Goal: Task Accomplishment & Management: Manage account settings

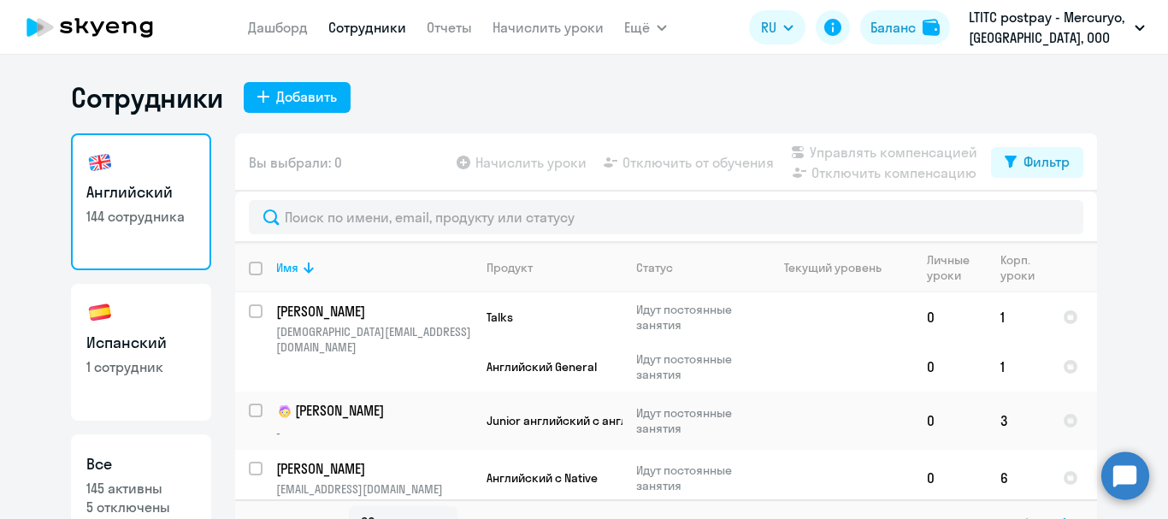
select select "30"
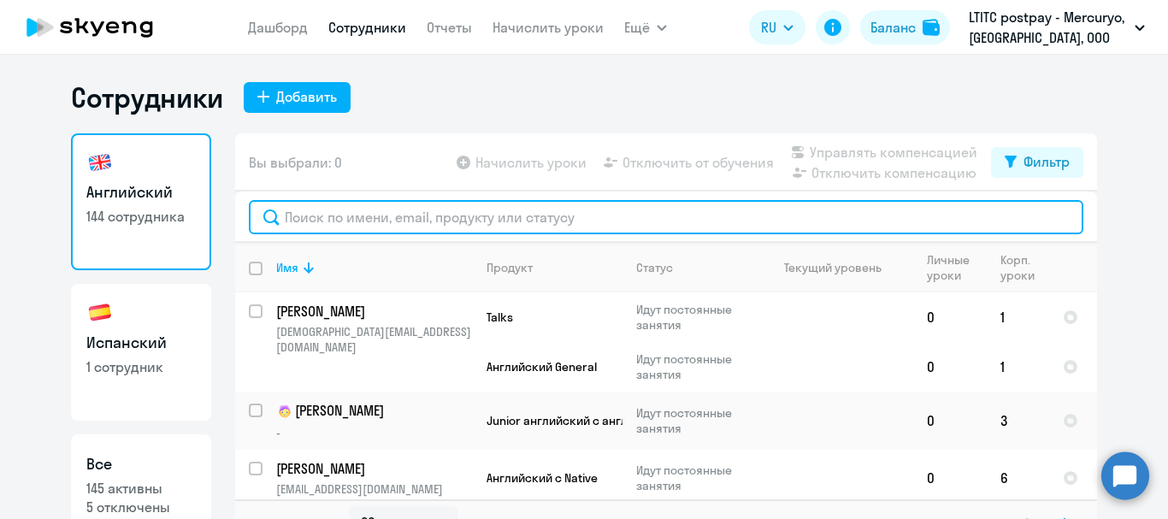
click at [365, 213] on input "text" at bounding box center [666, 217] width 834 height 34
type input "ф"
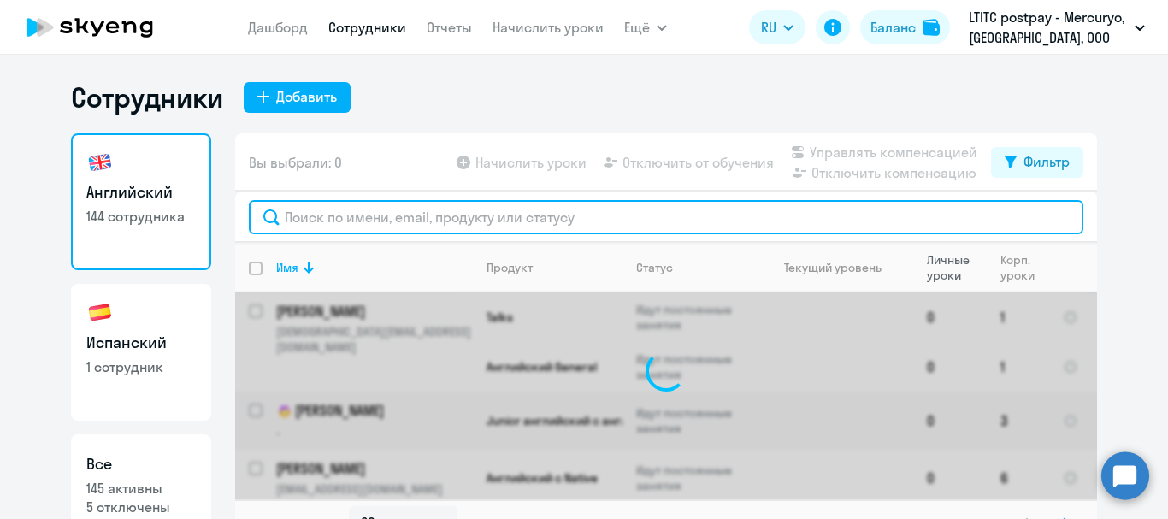
type input "\"
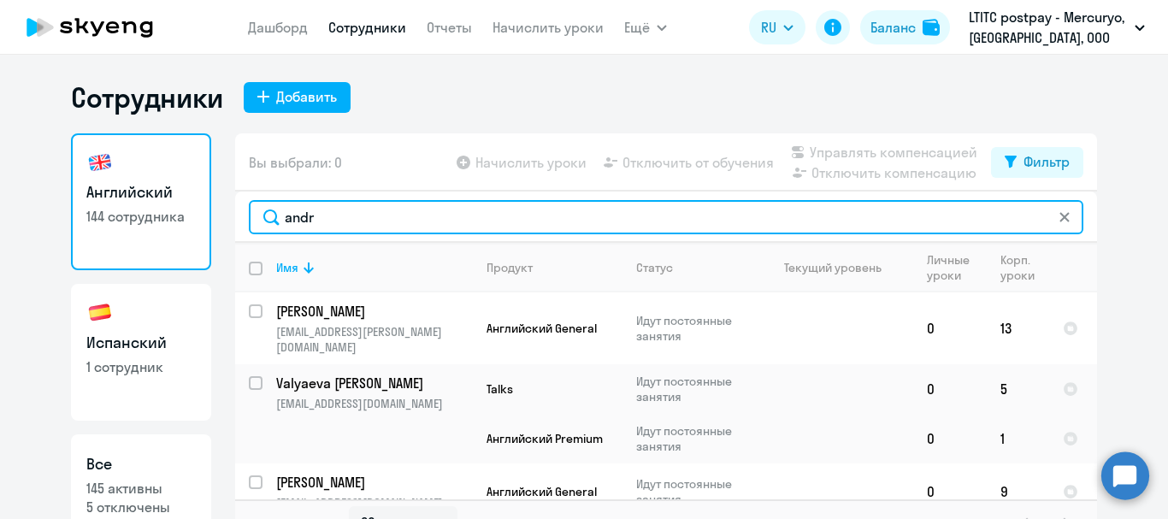
drag, startPoint x: 316, startPoint y: 221, endPoint x: 254, endPoint y: 217, distance: 62.5
click at [254, 217] on input "andr" at bounding box center [666, 217] width 834 height 34
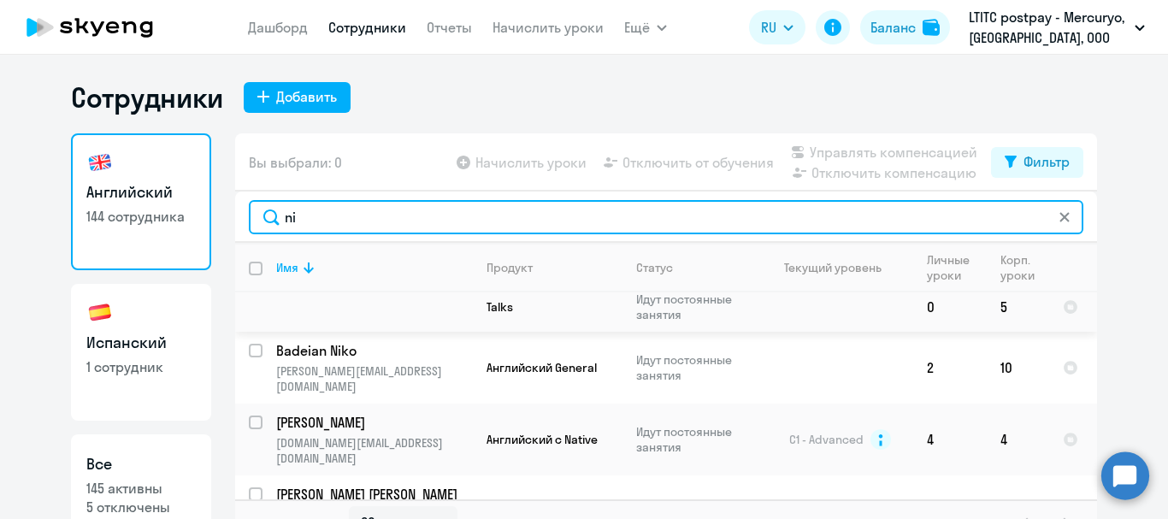
scroll to position [1376, 0]
type input "ni"
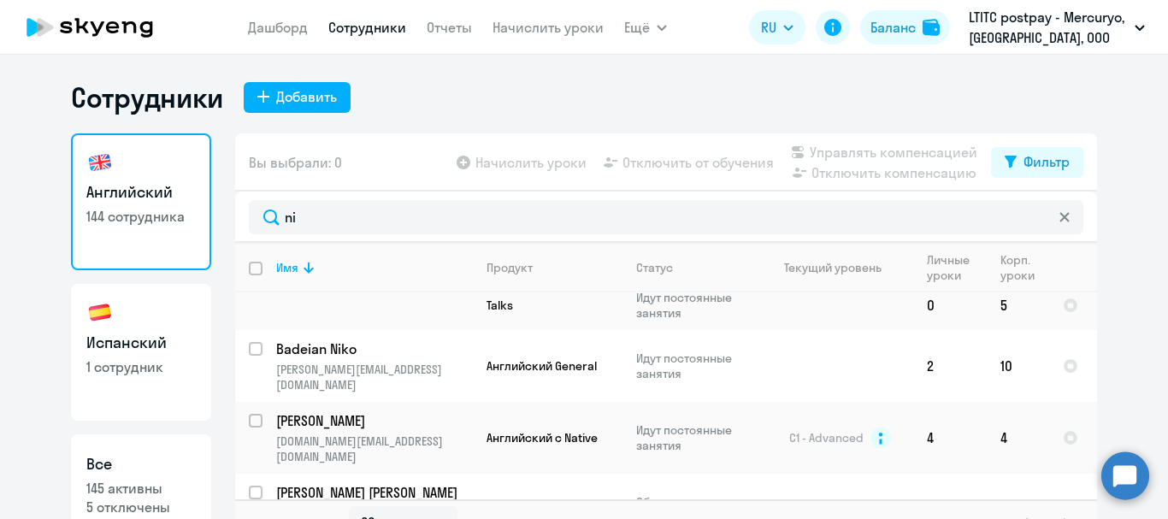
click at [342, 483] on p "[PERSON_NAME] [PERSON_NAME]" at bounding box center [372, 492] width 193 height 19
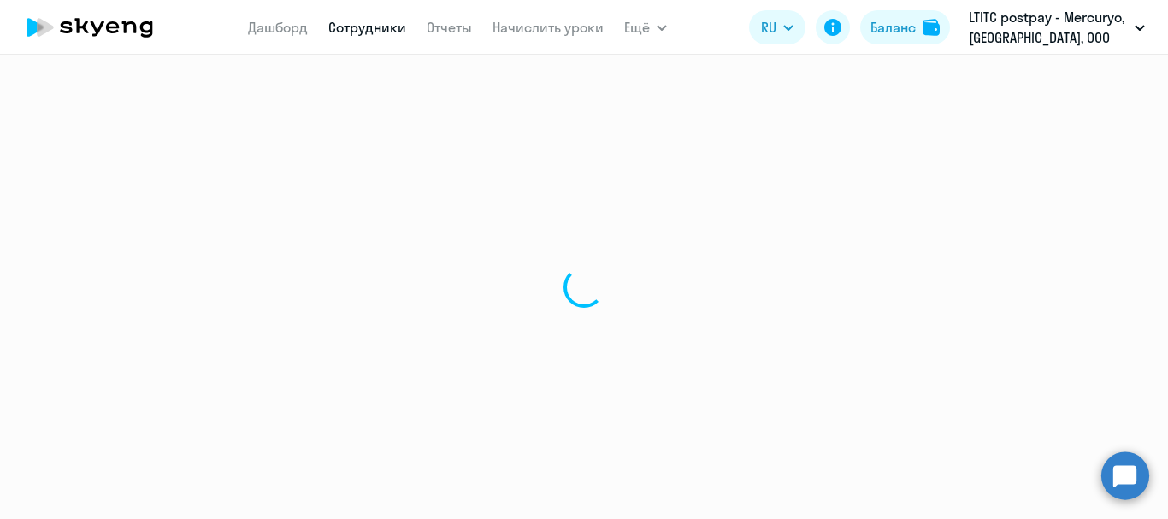
select select "english"
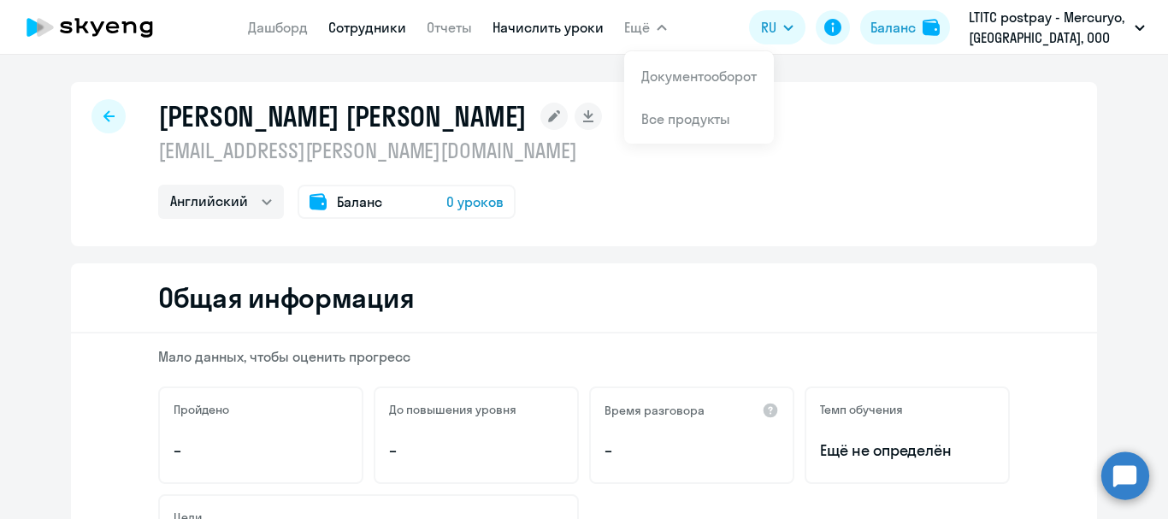
click at [550, 31] on link "Начислить уроки" at bounding box center [547, 27] width 111 height 17
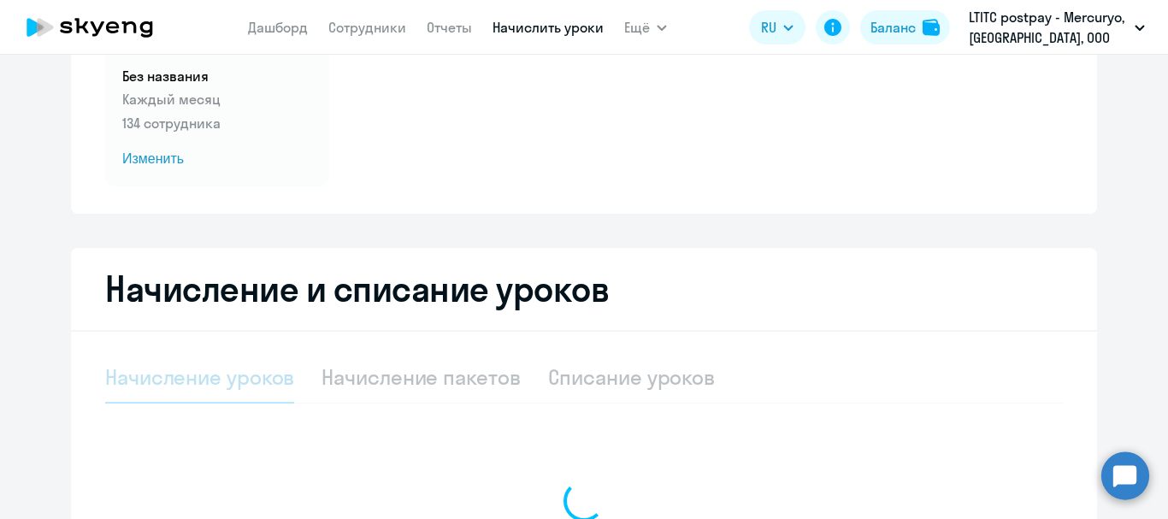
select select "10"
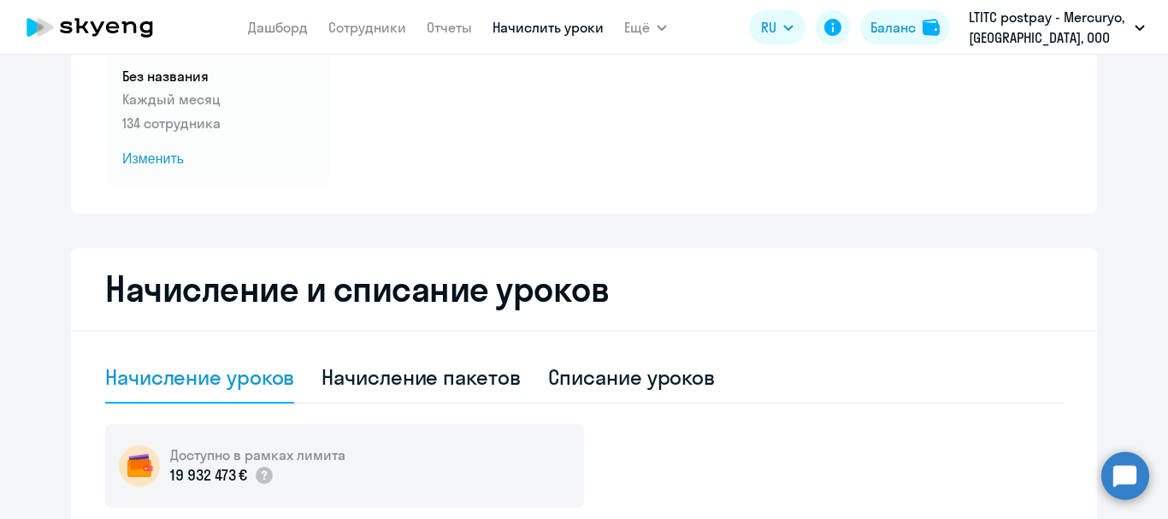
scroll to position [342, 0]
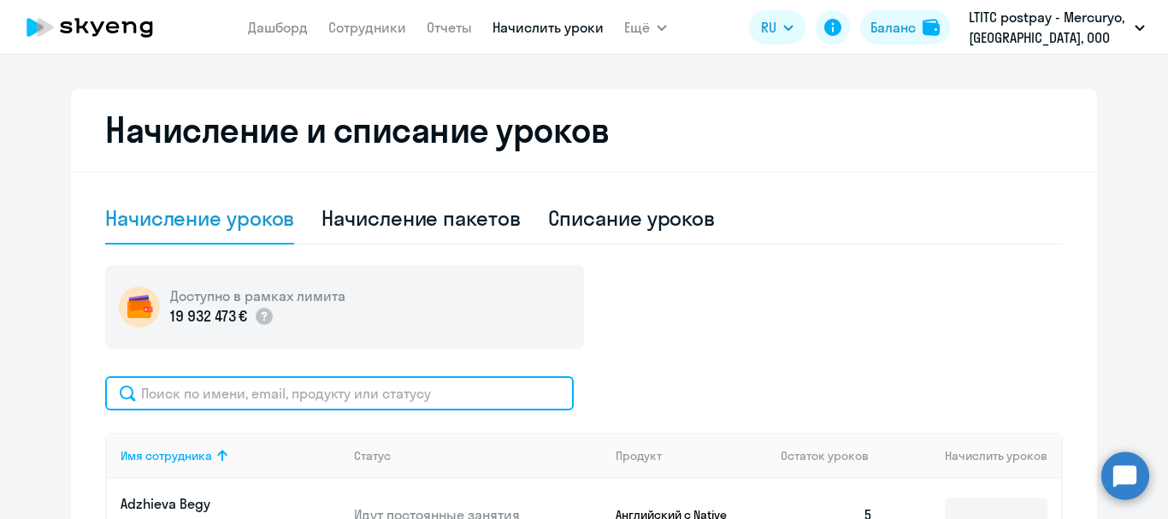
click at [381, 389] on input "text" at bounding box center [339, 393] width 468 height 34
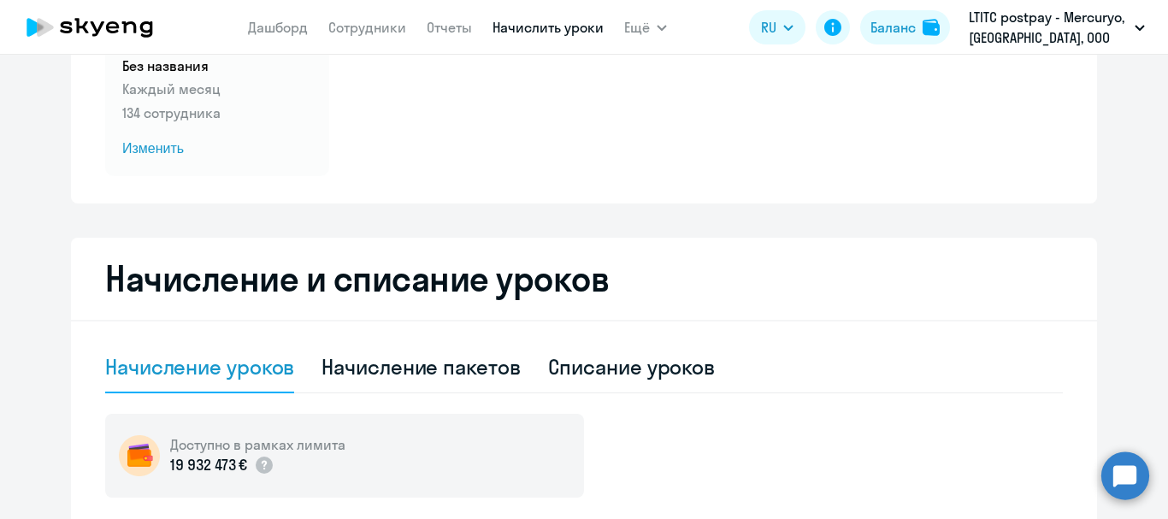
scroll to position [223, 0]
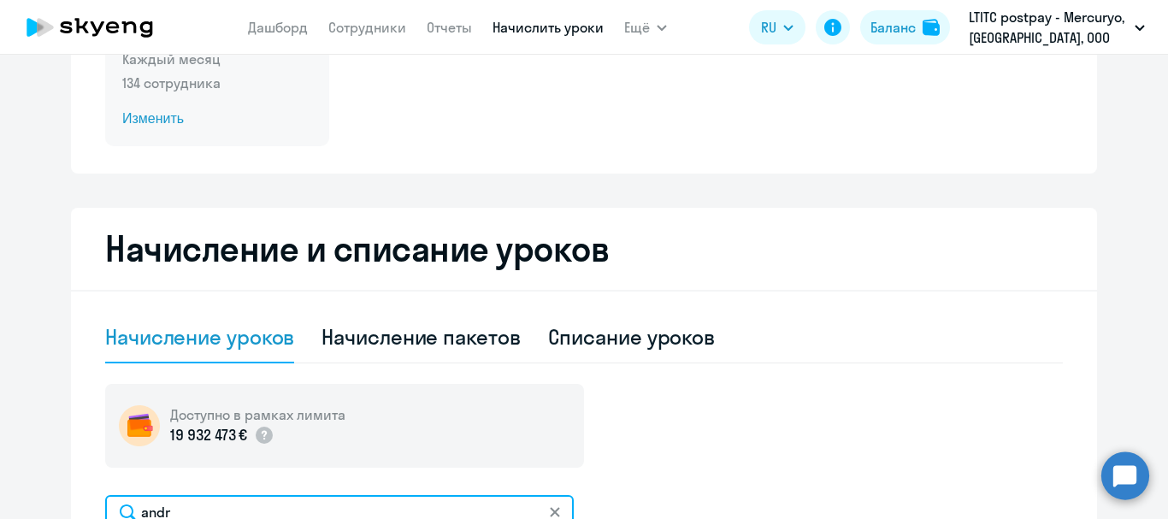
type input "andr"
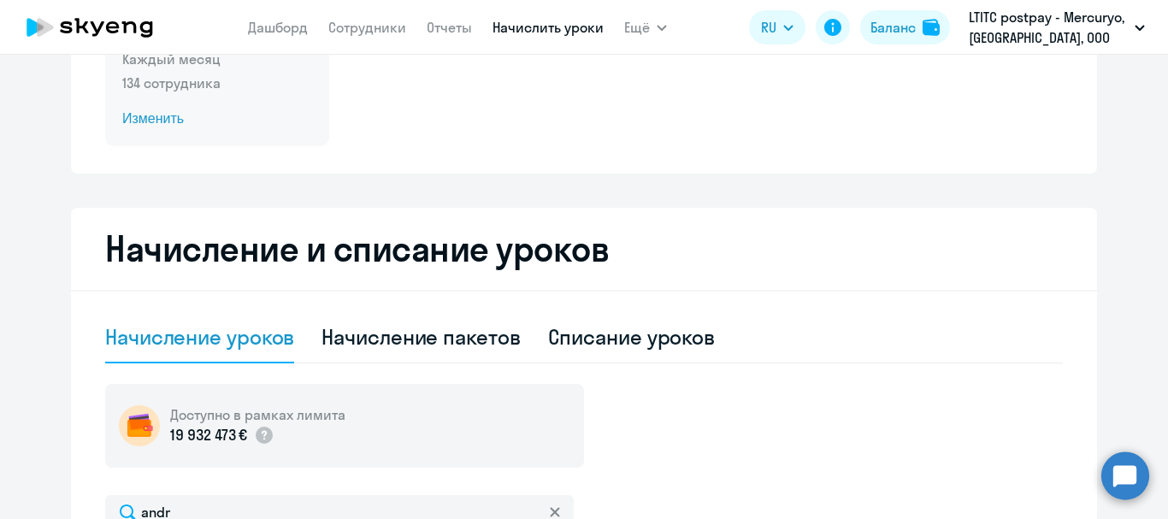
click at [132, 119] on span "Изменить" at bounding box center [217, 119] width 190 height 21
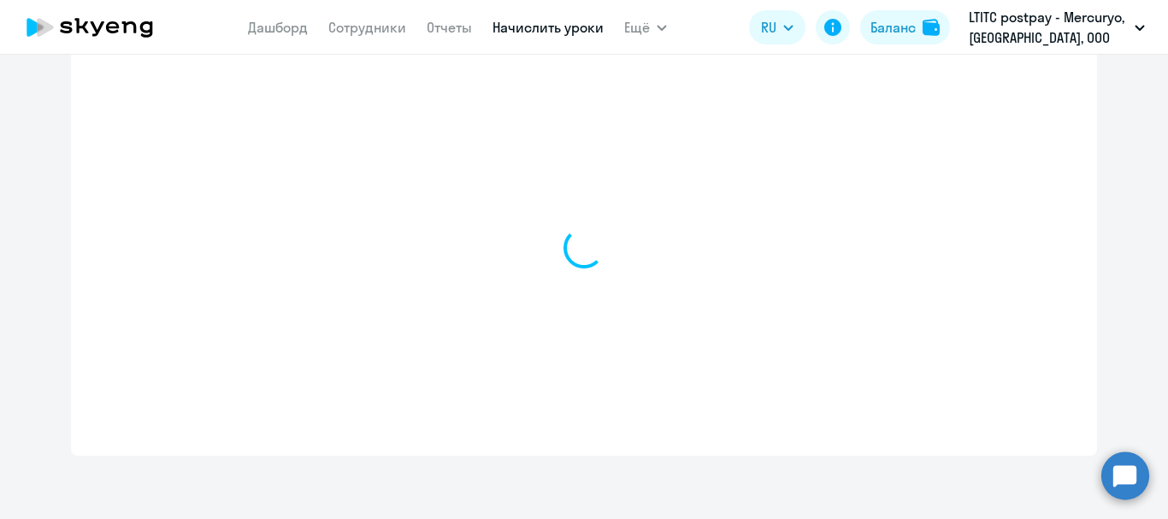
scroll to position [562, 0]
select select "10"
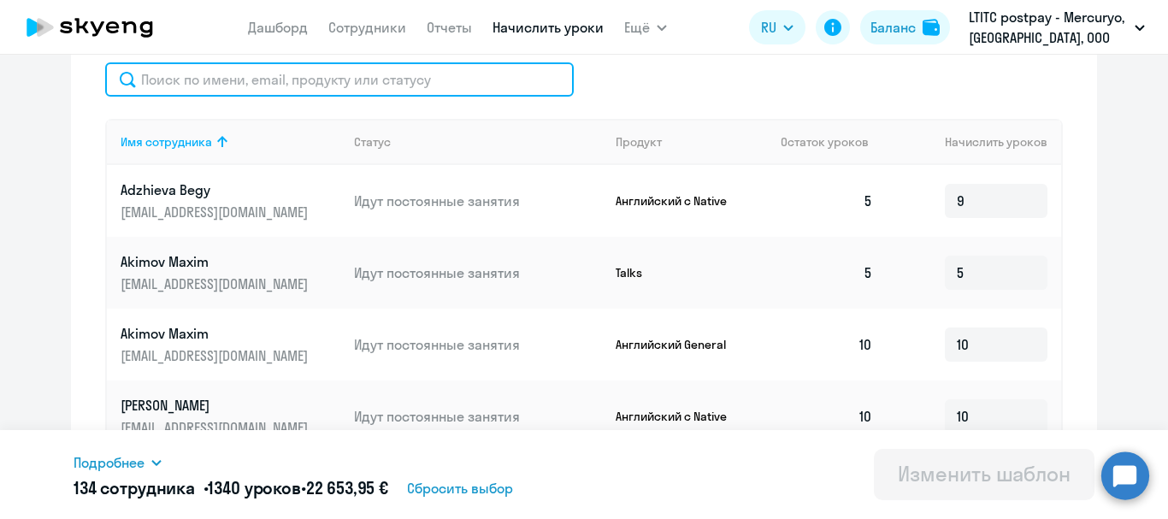
click at [334, 89] on input "text" at bounding box center [339, 79] width 468 height 34
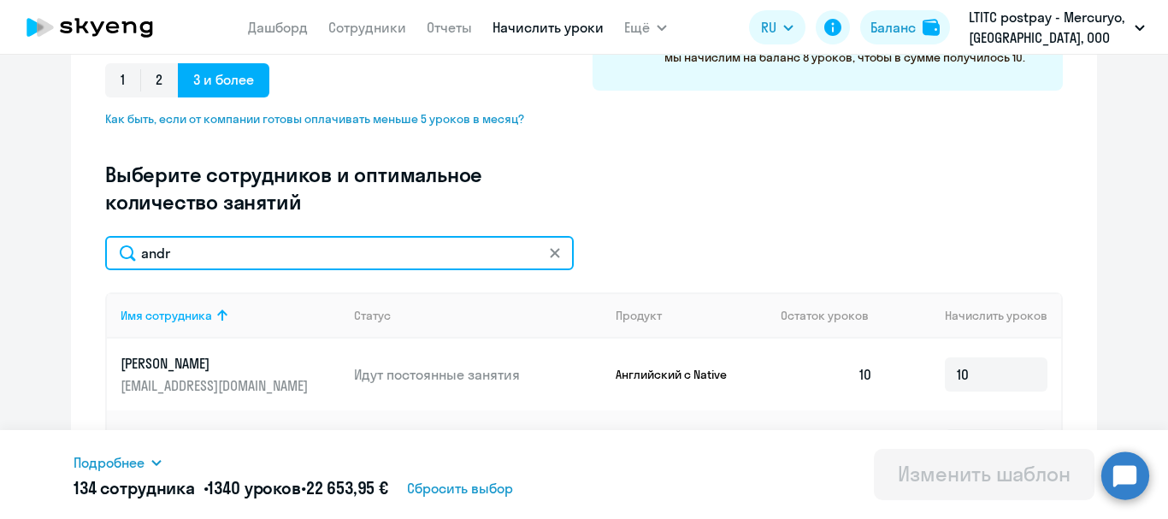
scroll to position [385, 0]
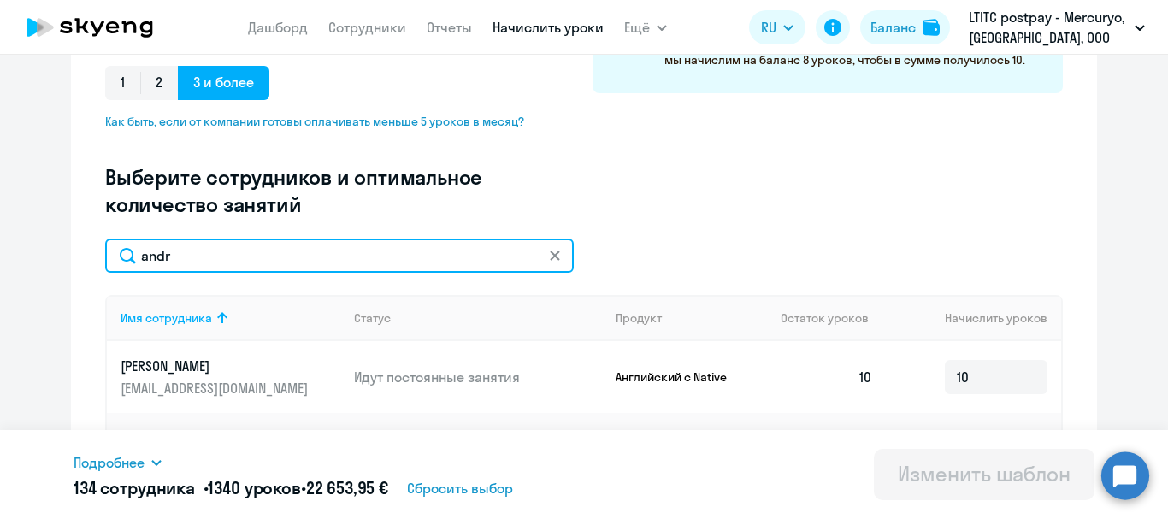
drag, startPoint x: 305, startPoint y: 255, endPoint x: 115, endPoint y: 250, distance: 190.7
click at [115, 250] on input "andr" at bounding box center [339, 255] width 468 height 34
type input "andr"
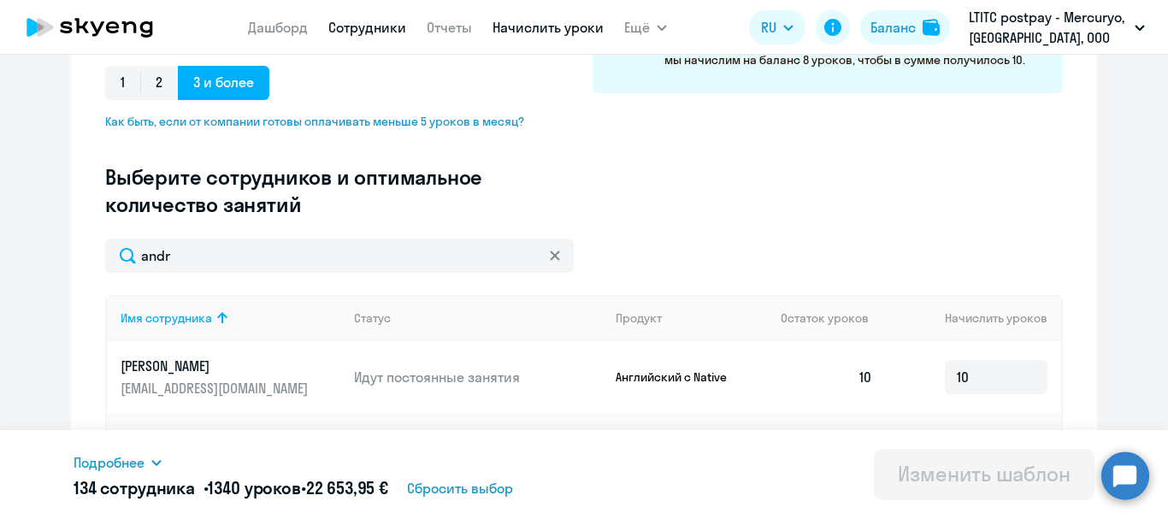
click at [362, 19] on link "Сотрудники" at bounding box center [367, 27] width 78 height 17
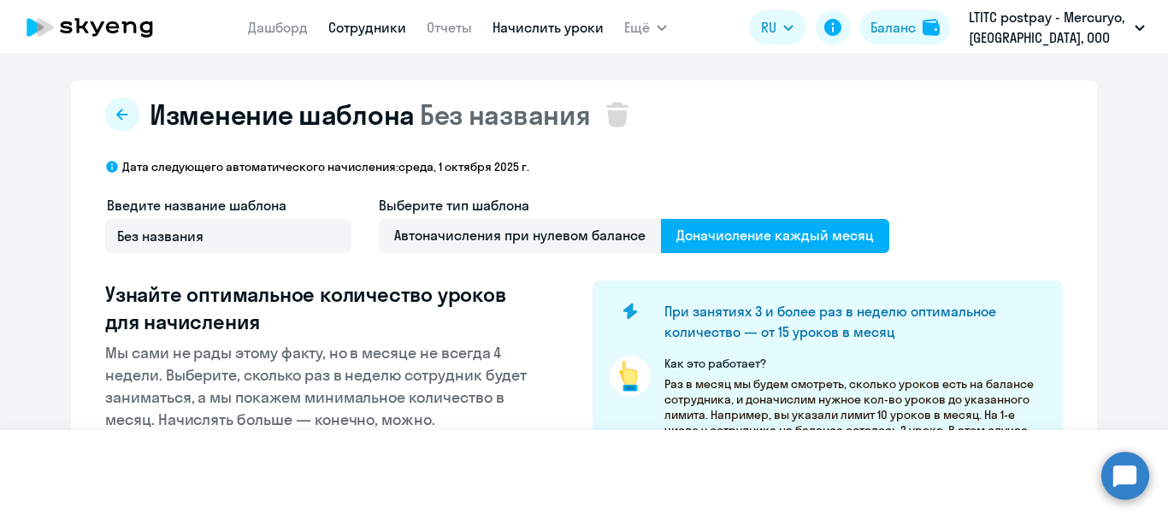
select select "30"
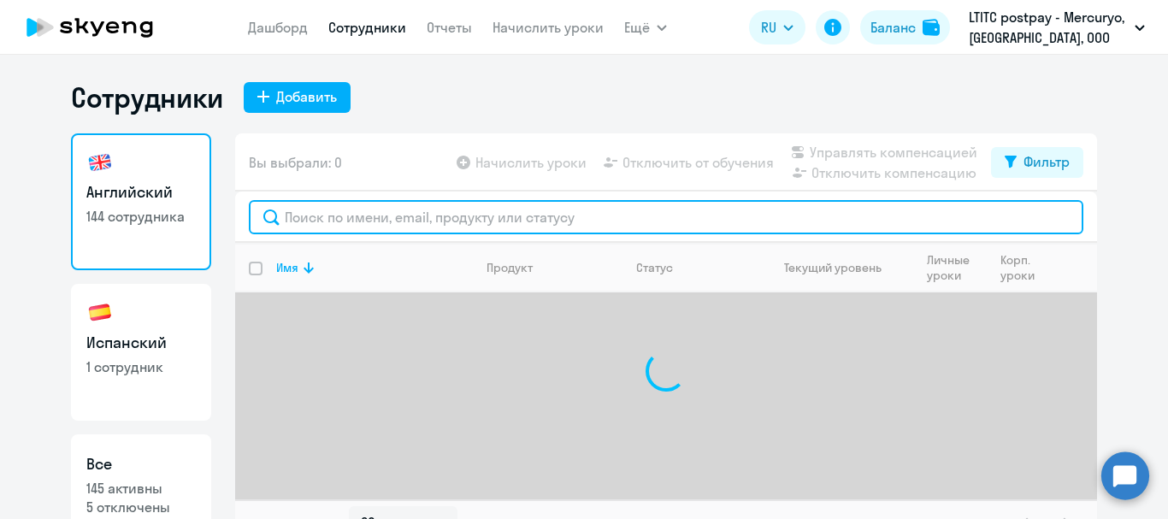
click at [373, 210] on input "text" at bounding box center [666, 217] width 834 height 34
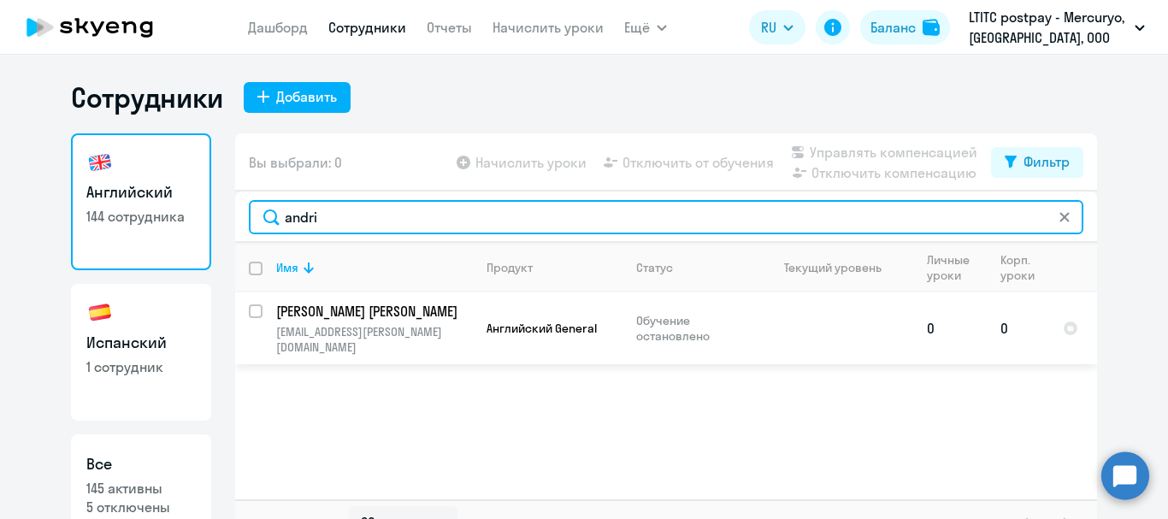
type input "andri"
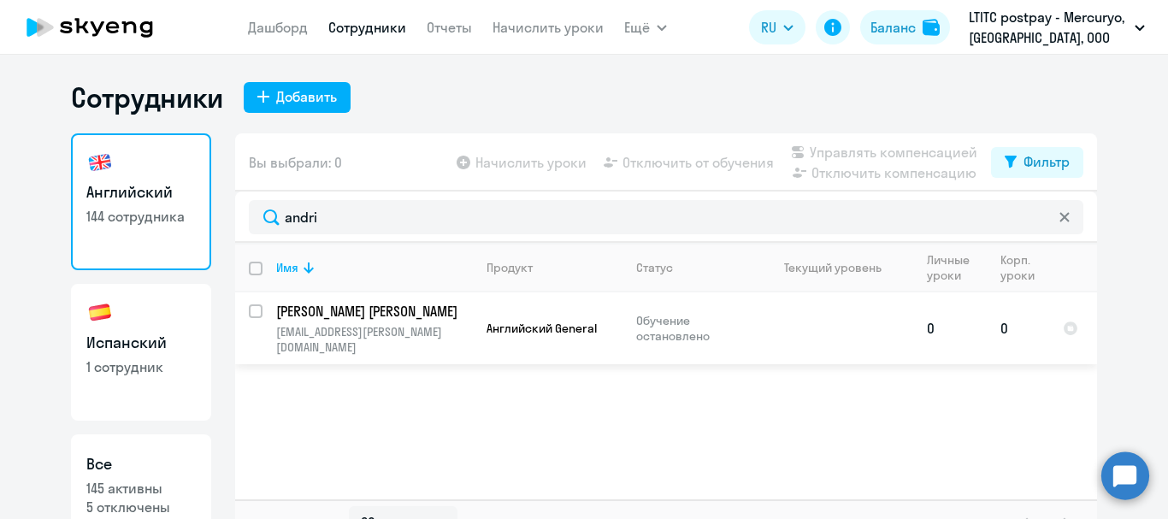
click at [315, 317] on p "[PERSON_NAME] [PERSON_NAME]" at bounding box center [372, 311] width 193 height 19
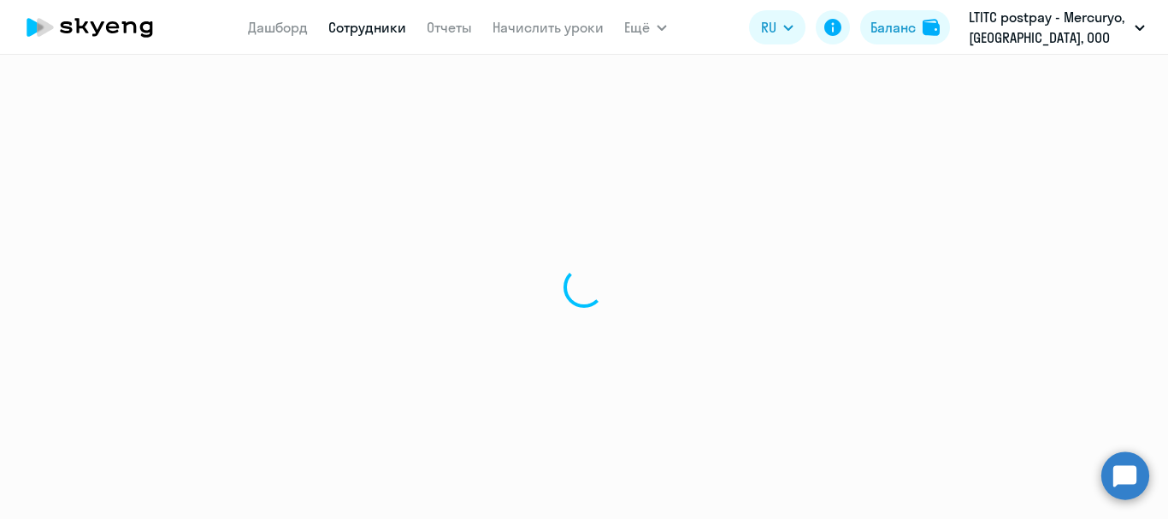
select select "english"
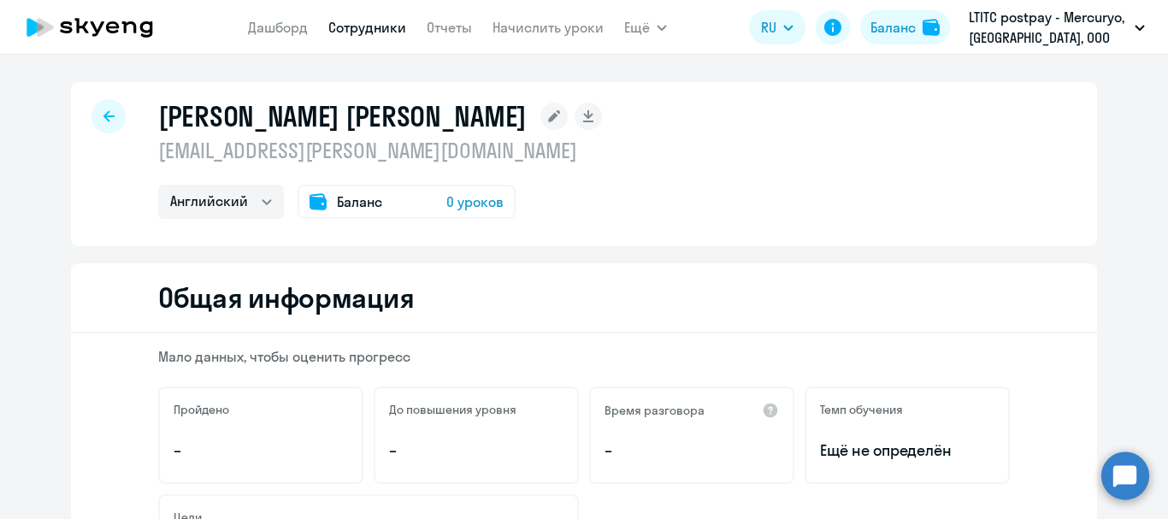
click at [1135, 462] on circle at bounding box center [1125, 475] width 48 height 48
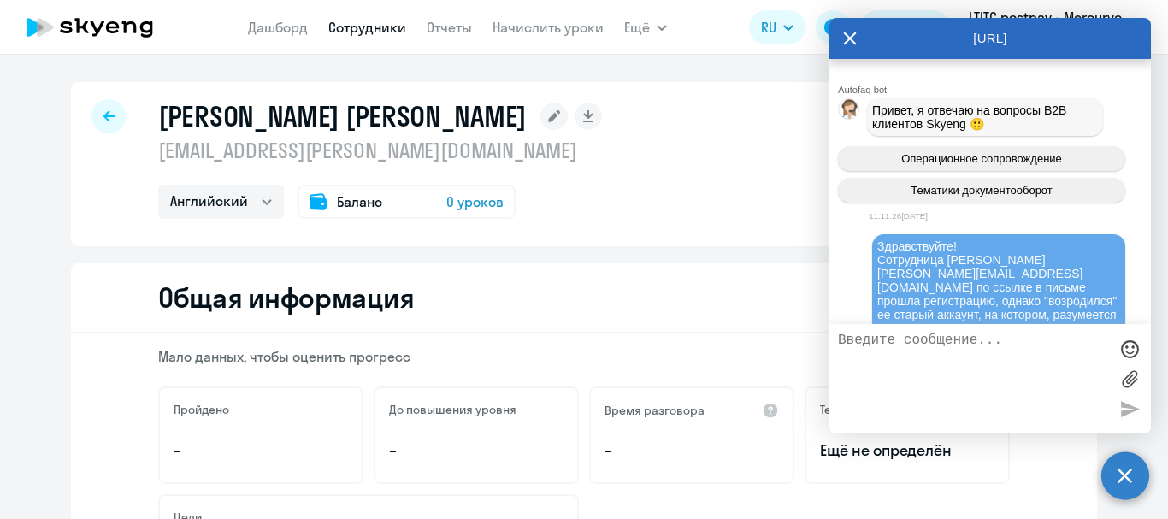
scroll to position [124800, 0]
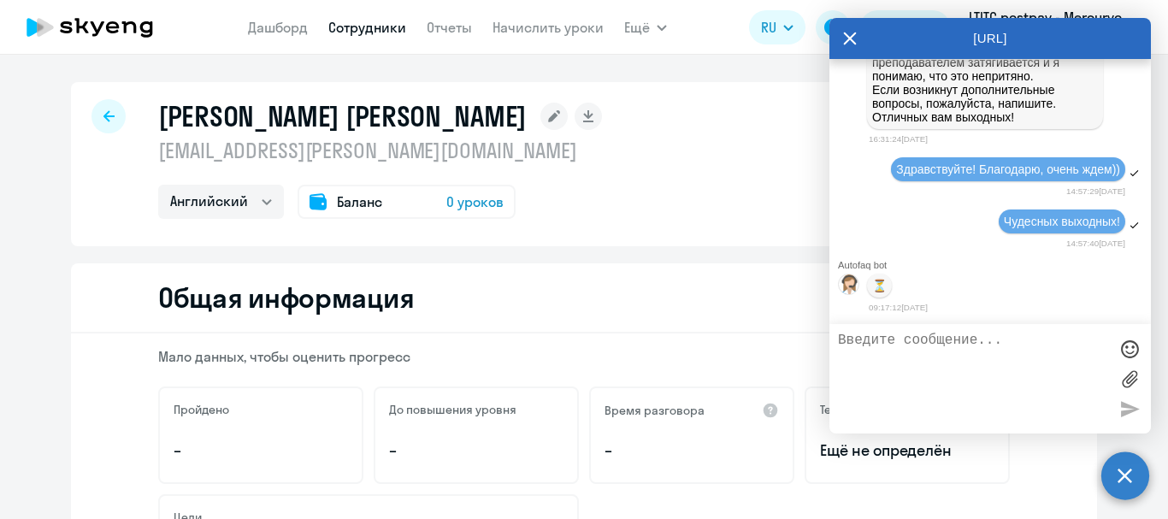
click at [975, 369] on textarea at bounding box center [973, 379] width 270 height 92
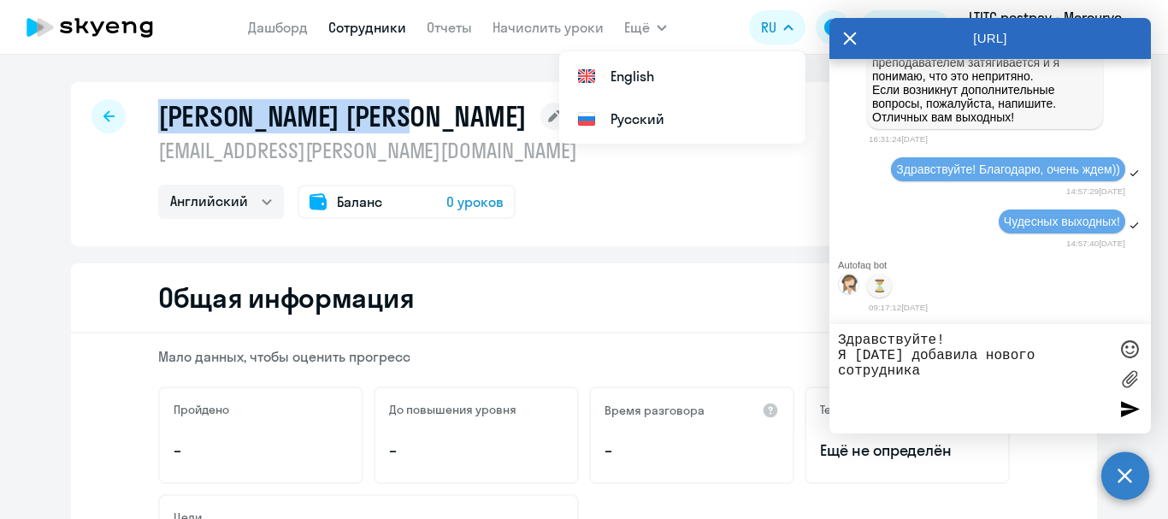
drag, startPoint x: 373, startPoint y: 111, endPoint x: 152, endPoint y: 119, distance: 220.7
click at [158, 119] on h1 "[PERSON_NAME] [PERSON_NAME]" at bounding box center [342, 116] width 368 height 34
copy h1 "[PERSON_NAME] [PERSON_NAME]"
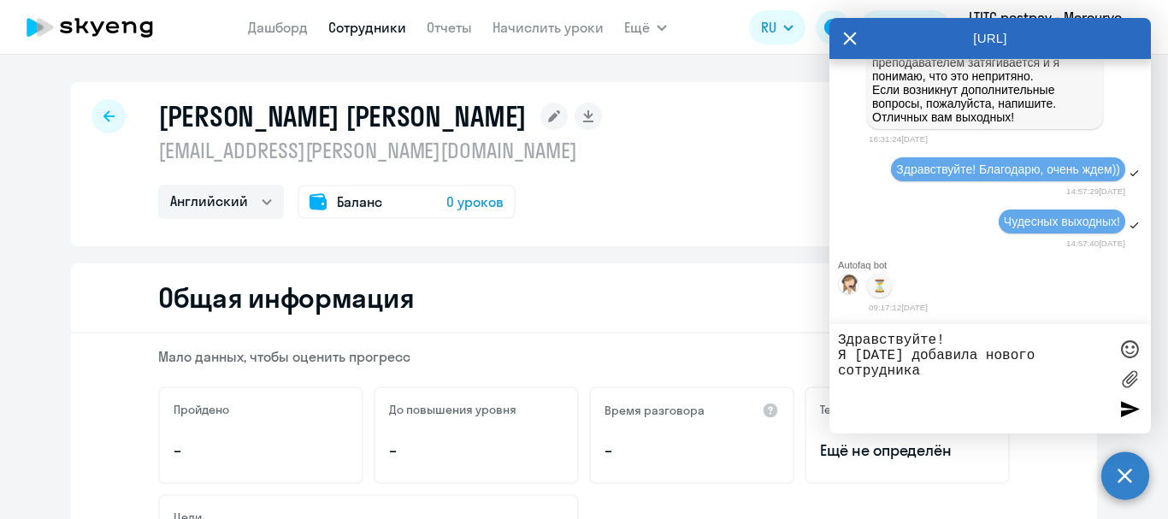
click at [974, 391] on textarea "Здравствуйте! Я [DATE] добавила нового сотрудника" at bounding box center [973, 379] width 270 height 92
paste textarea "[PERSON_NAME] [PERSON_NAME]"
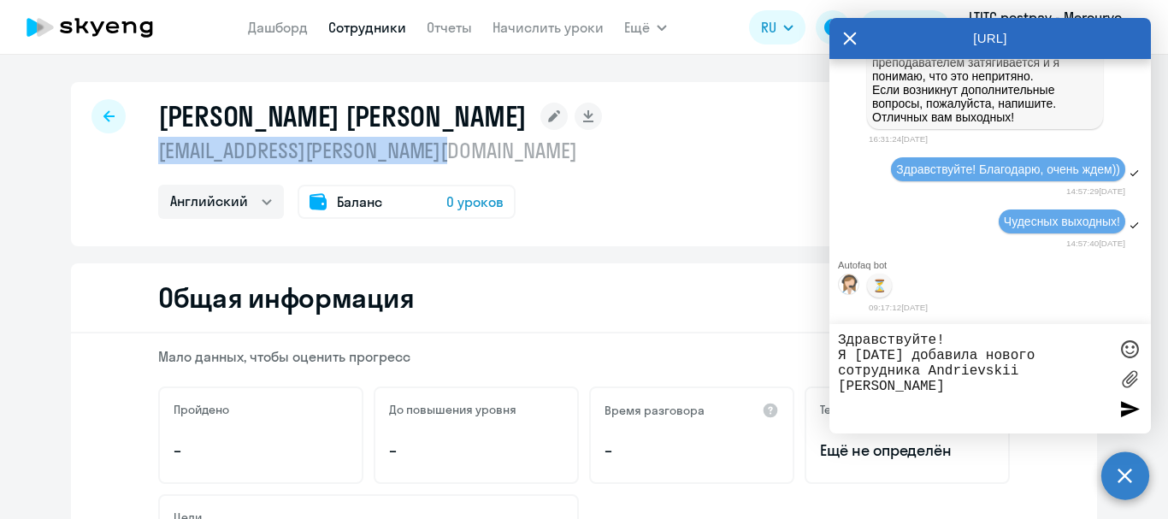
drag, startPoint x: 450, startPoint y: 150, endPoint x: 141, endPoint y: 162, distance: 308.8
click at [141, 162] on div "[PERSON_NAME] Nikolai [EMAIL_ADDRESS][PERSON_NAME][DOMAIN_NAME] Английский Бала…" at bounding box center [584, 164] width 1026 height 164
copy p "[EMAIL_ADDRESS][PERSON_NAME][DOMAIN_NAME]"
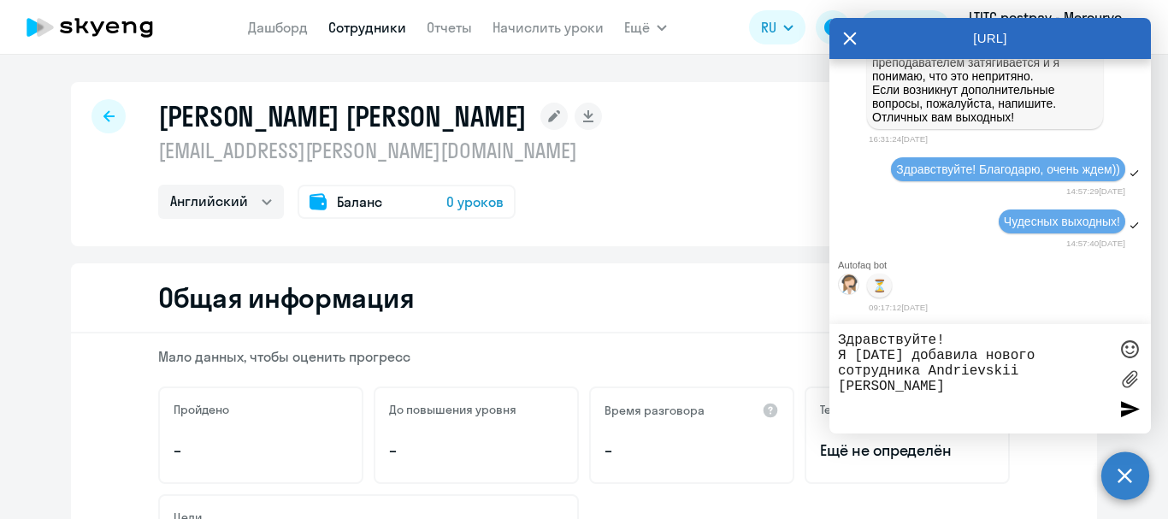
click at [1099, 374] on textarea "Здравствуйте! Я [DATE] добавила нового сотрудника Andrievskii [PERSON_NAME]" at bounding box center [973, 379] width 270 height 92
paste textarea "[EMAIL_ADDRESS][PERSON_NAME][DOMAIN_NAME]"
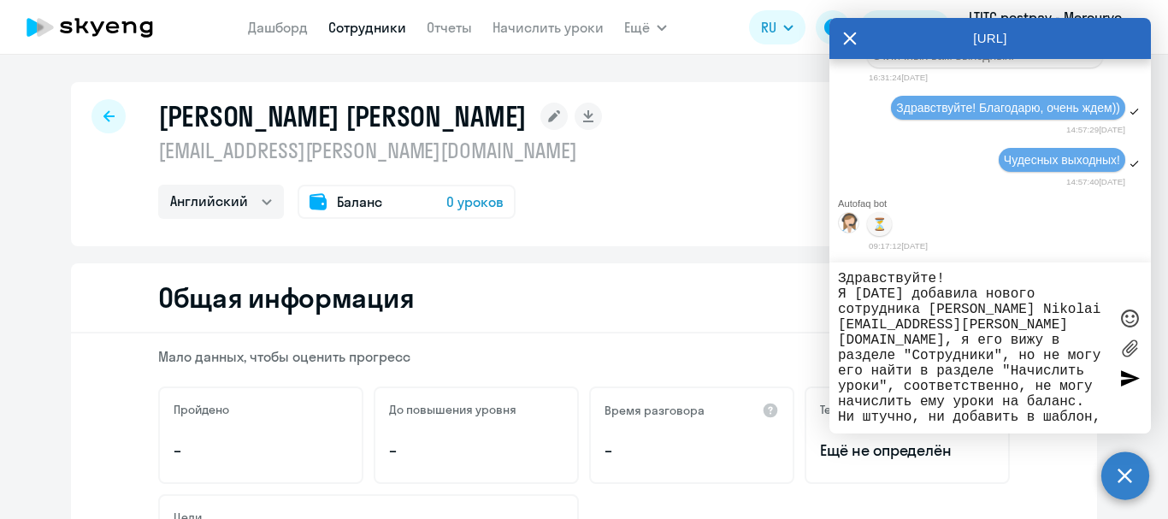
scroll to position [15, 0]
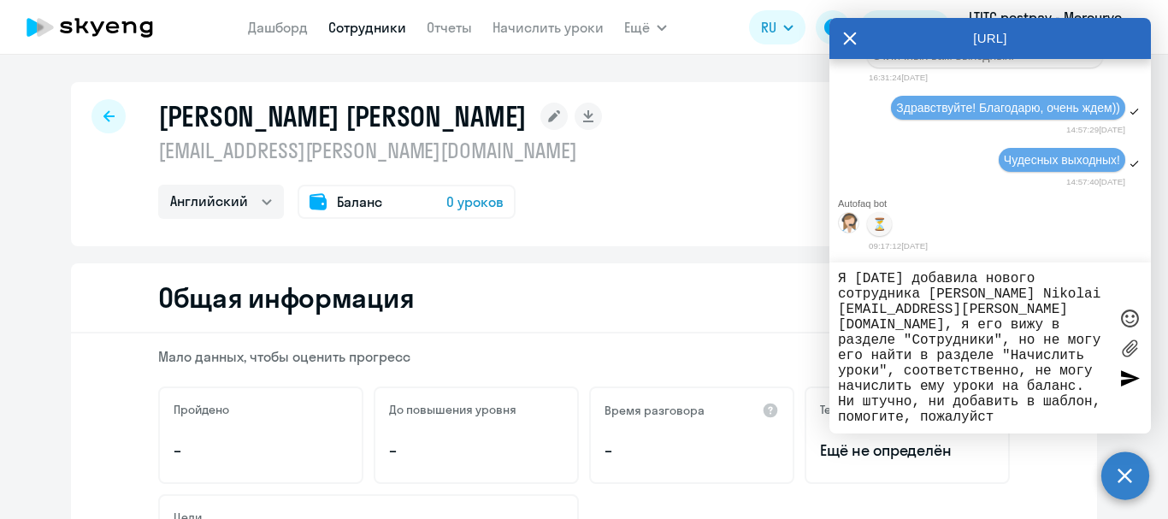
type textarea "Здравствуйте! Я [DATE] добавила нового сотрудника [PERSON_NAME] Nikolai [EMAIL_…"
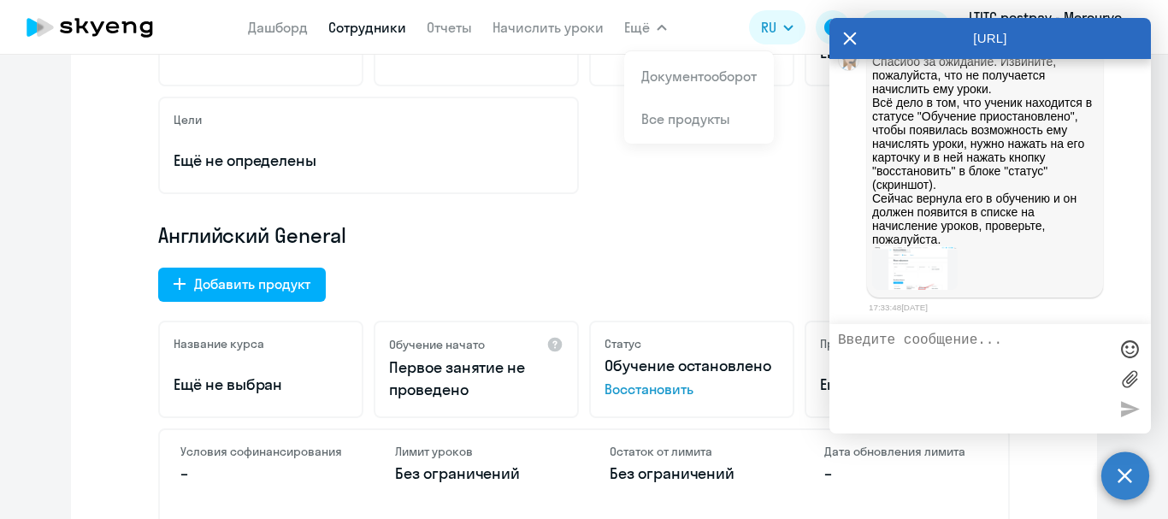
scroll to position [427, 0]
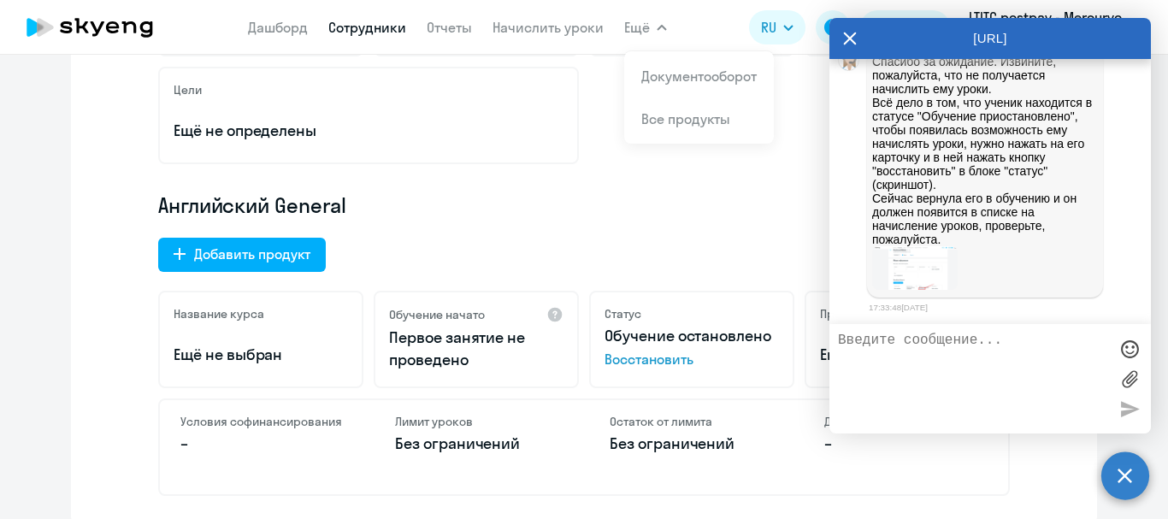
click at [624, 362] on span "Восстановить" at bounding box center [691, 359] width 174 height 21
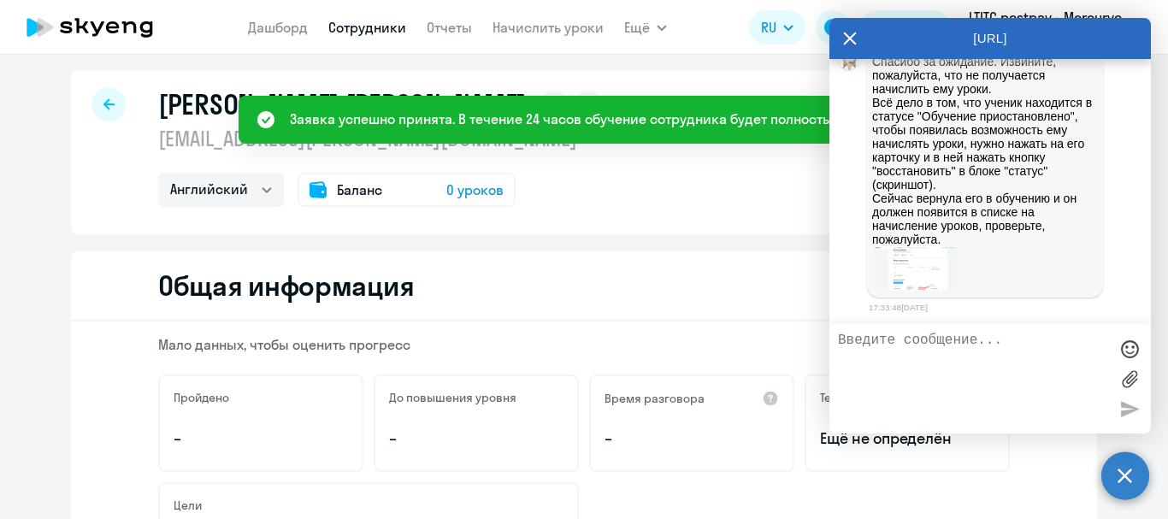
scroll to position [0, 0]
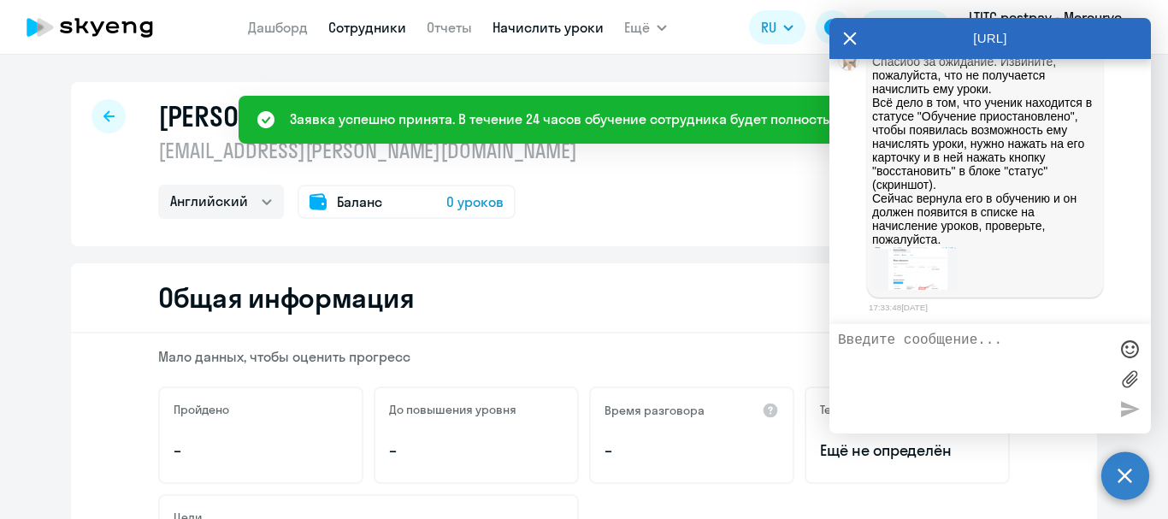
click at [534, 31] on link "Начислить уроки" at bounding box center [547, 27] width 111 height 17
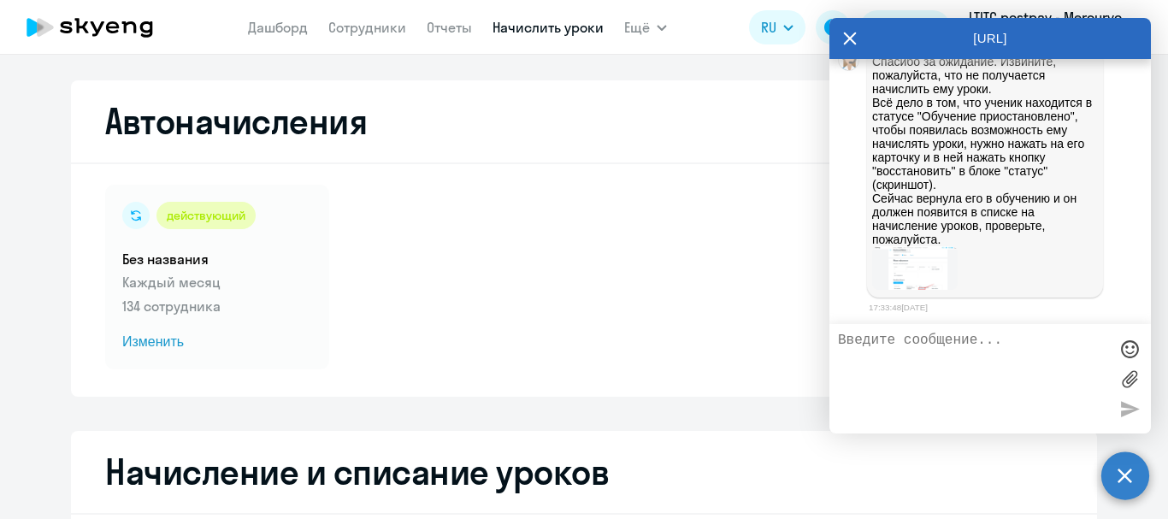
select select "10"
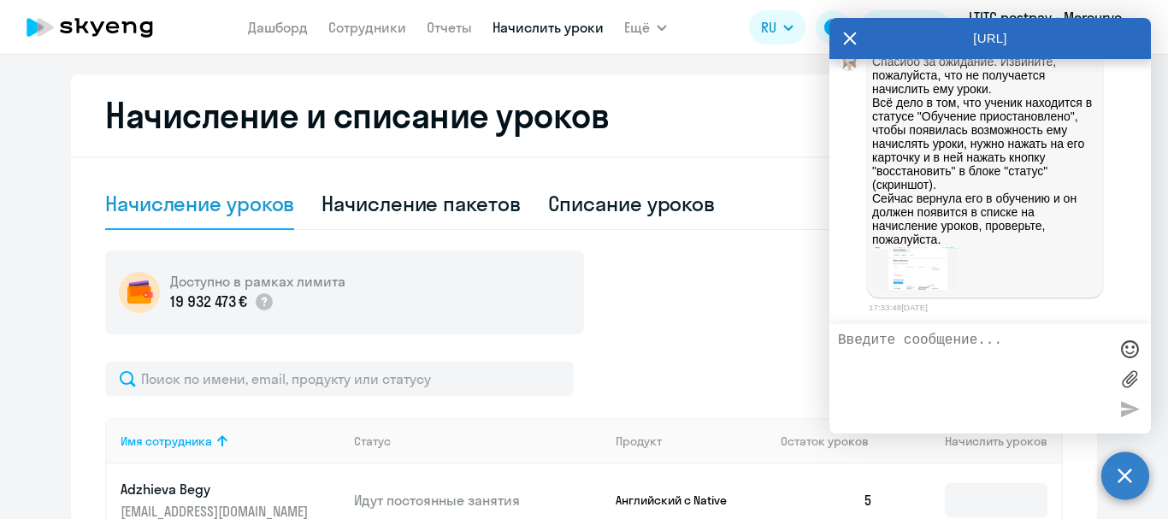
scroll to position [513, 0]
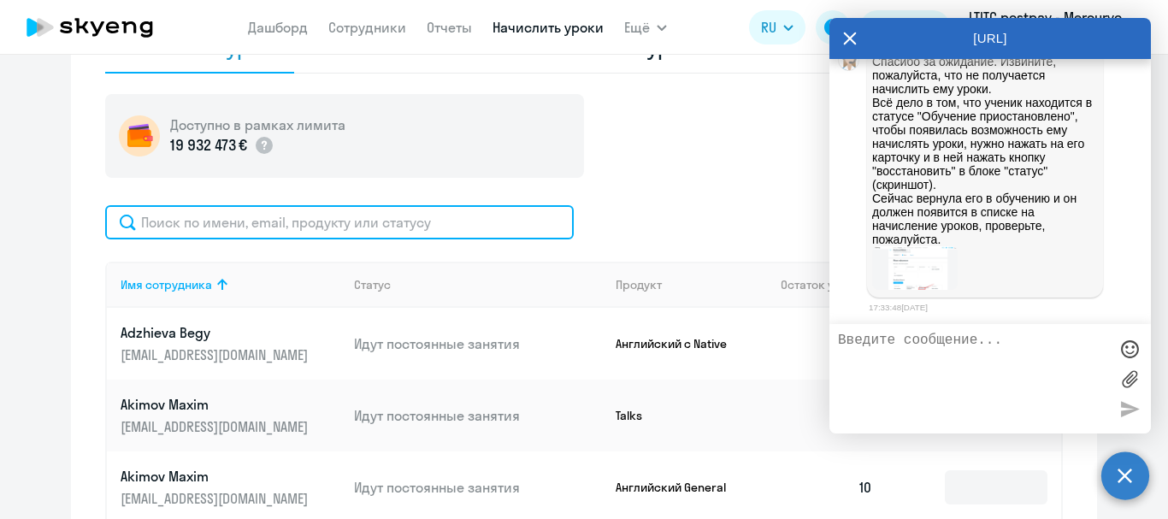
click at [464, 222] on input "text" at bounding box center [339, 222] width 468 height 34
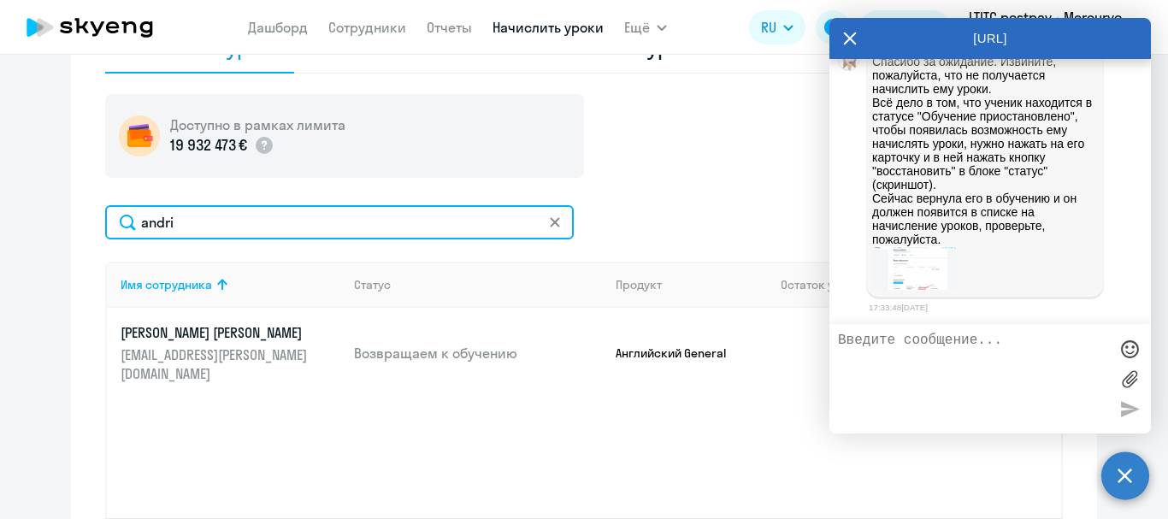
type input "andri"
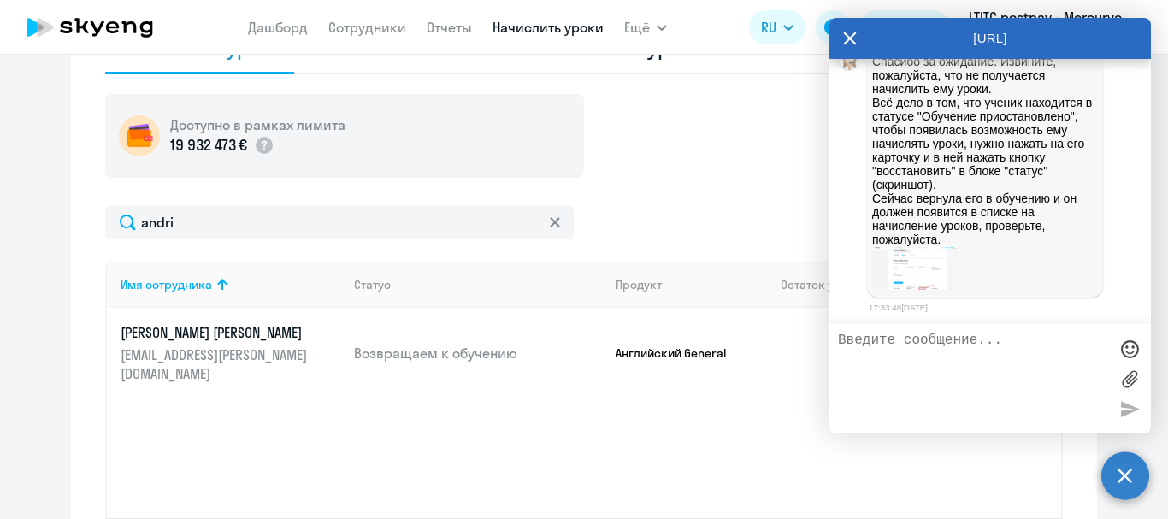
click at [848, 36] on icon at bounding box center [850, 38] width 13 height 13
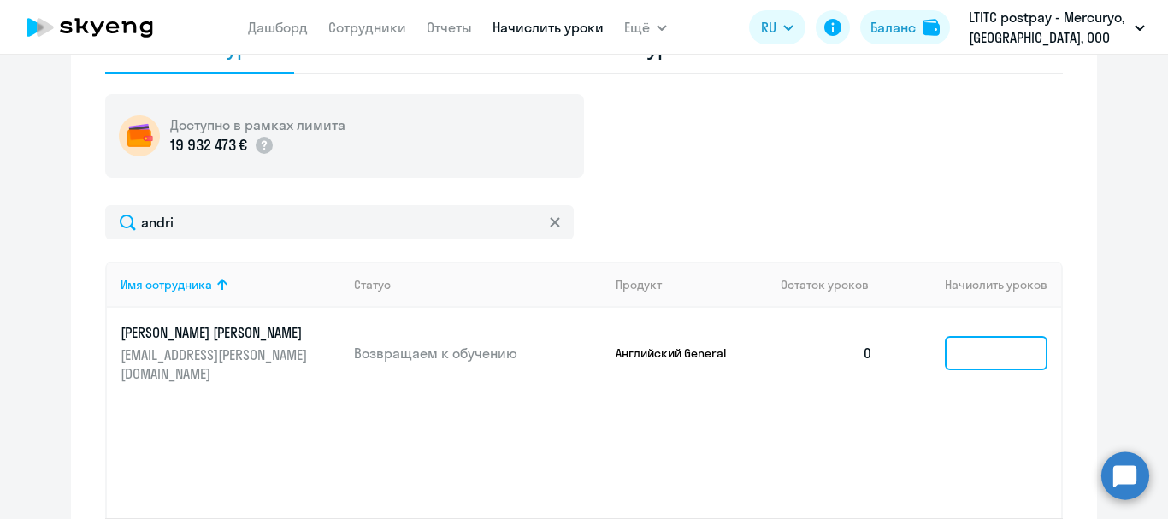
click at [956, 339] on input at bounding box center [996, 353] width 103 height 34
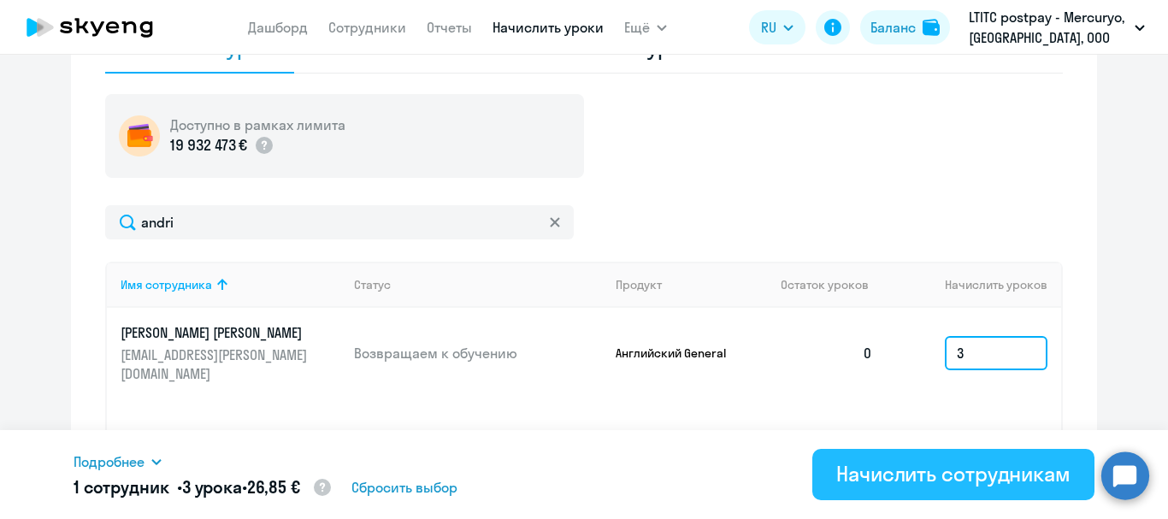
type input "3"
click at [857, 480] on div "Начислить сотрудникам" at bounding box center [953, 473] width 234 height 27
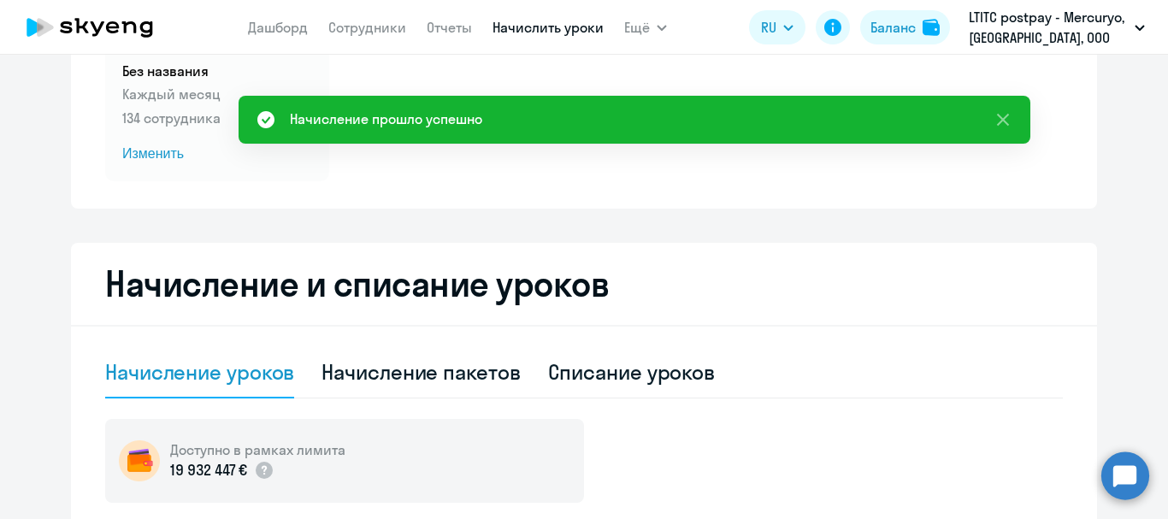
scroll to position [85, 0]
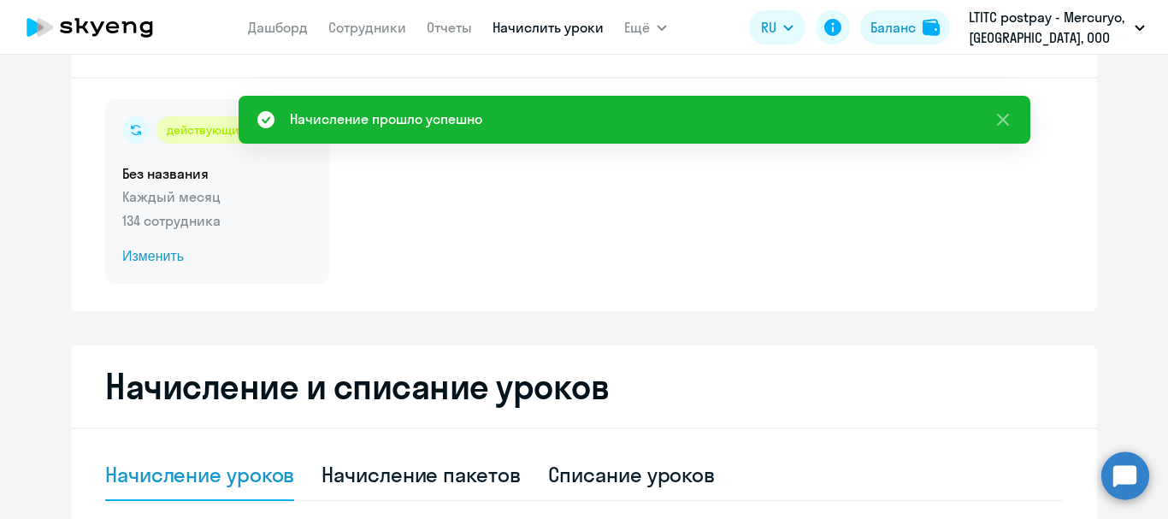
click at [152, 250] on span "Изменить" at bounding box center [217, 256] width 190 height 21
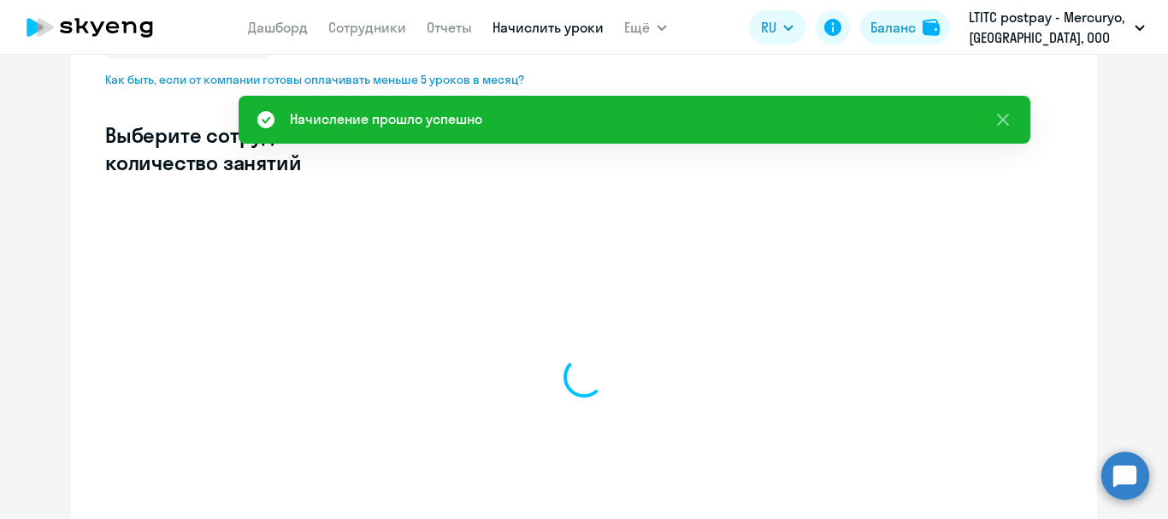
select select "10"
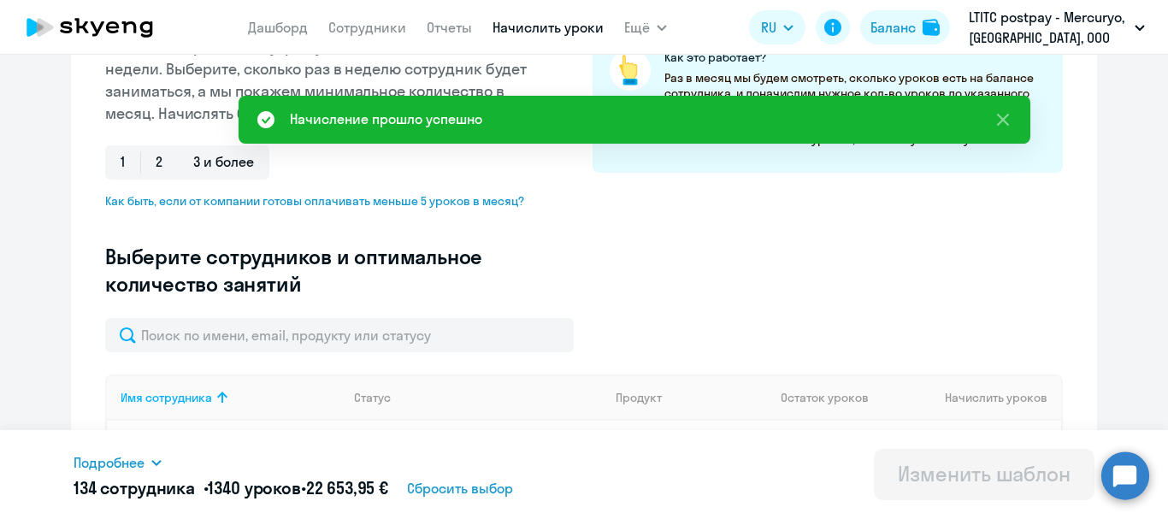
scroll to position [305, 0]
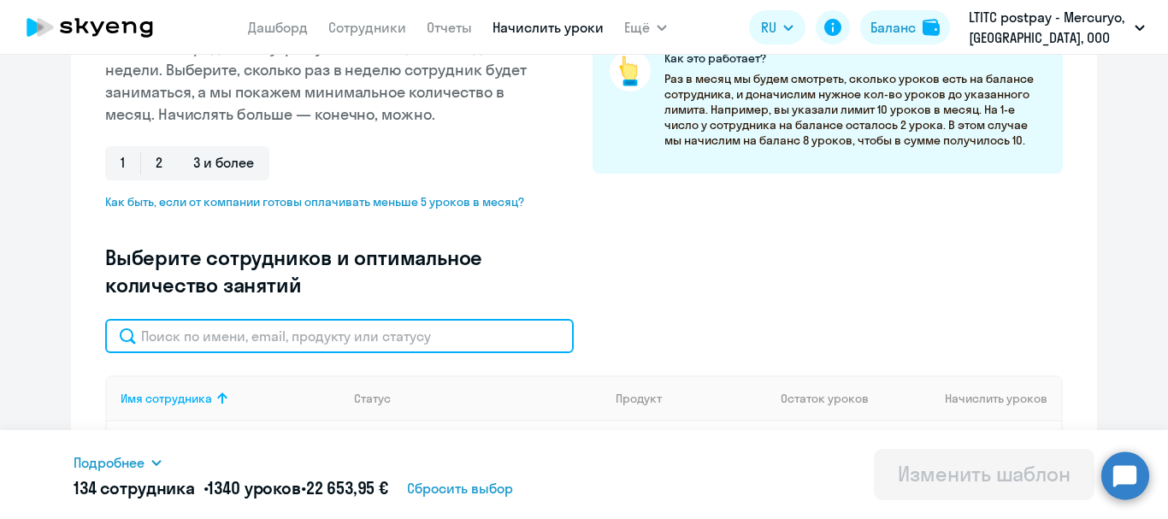
click at [299, 321] on input "text" at bounding box center [339, 336] width 468 height 34
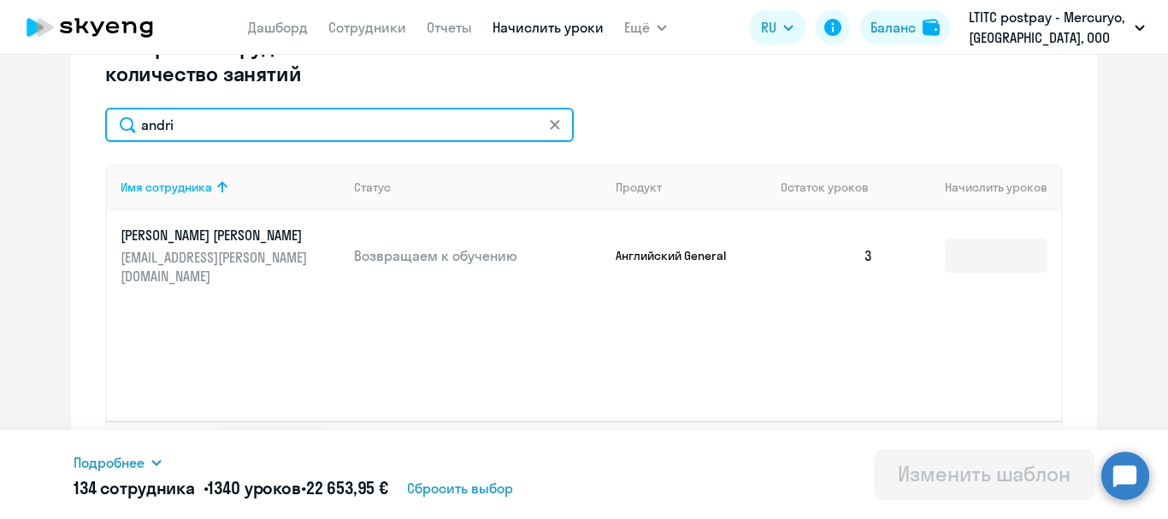
scroll to position [476, 0]
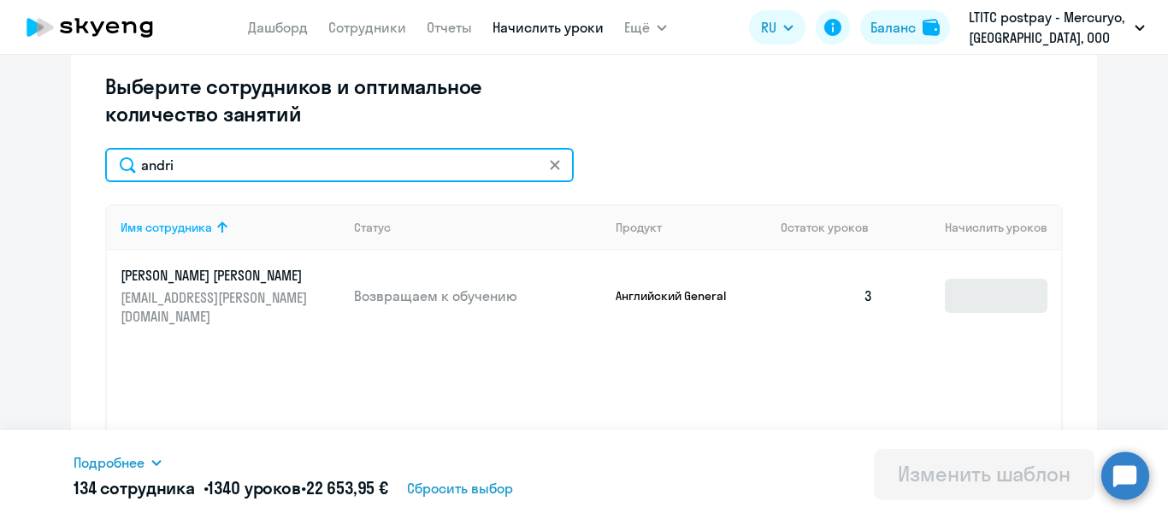
type input "andri"
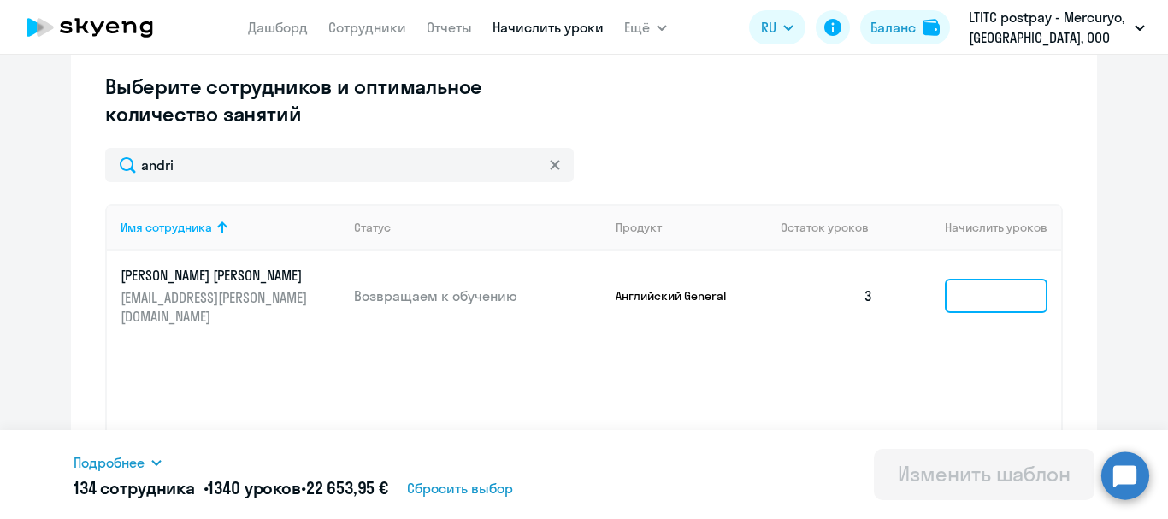
click at [1014, 291] on input at bounding box center [996, 296] width 103 height 34
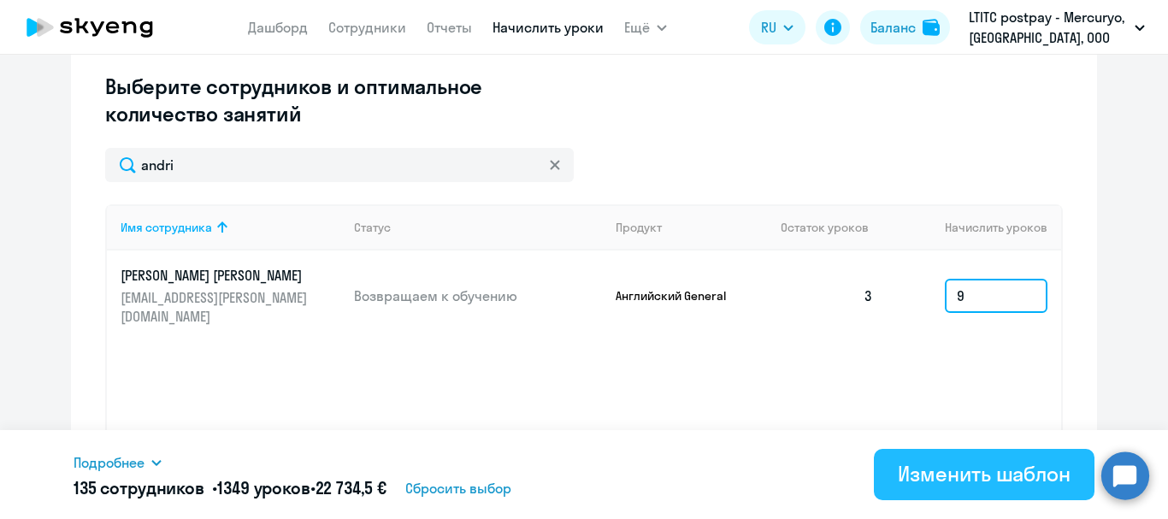
type input "9"
click at [1042, 475] on div "Изменить шаблон" at bounding box center [984, 473] width 173 height 27
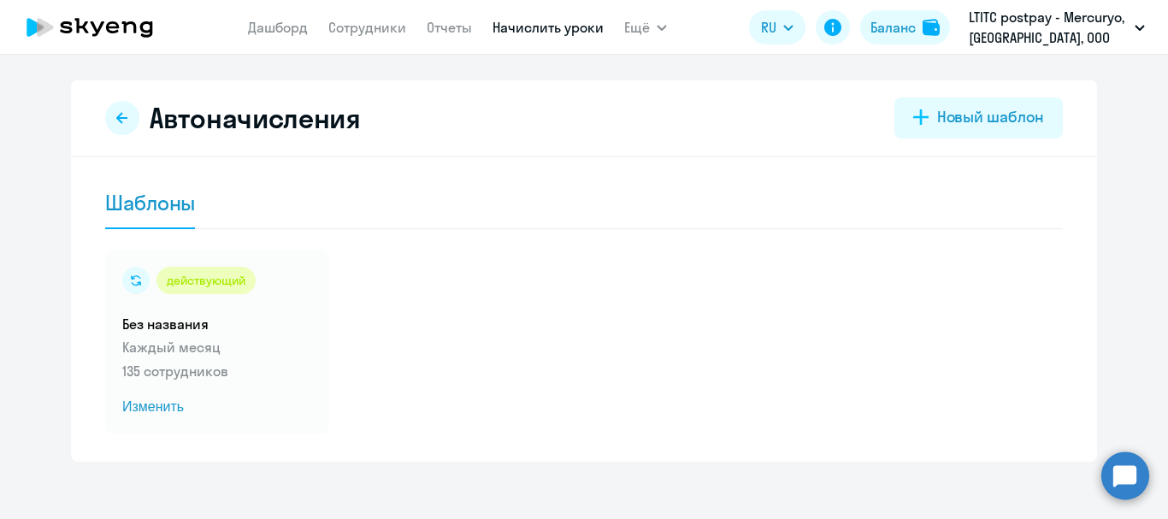
click at [1109, 477] on circle at bounding box center [1125, 475] width 48 height 48
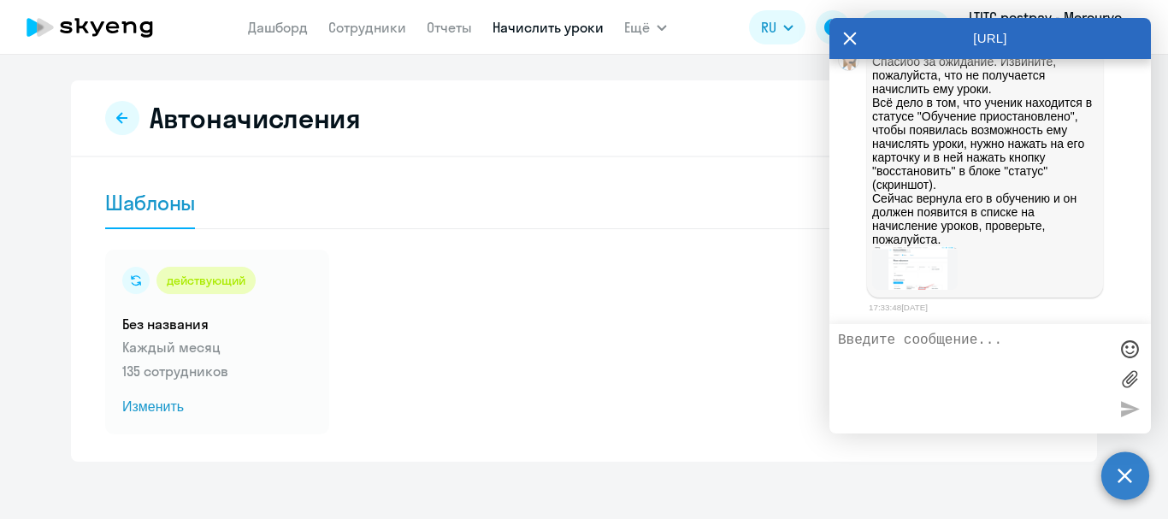
click at [1015, 380] on textarea at bounding box center [973, 379] width 270 height 92
type textarea "Получилось, большое спасибо!!!"
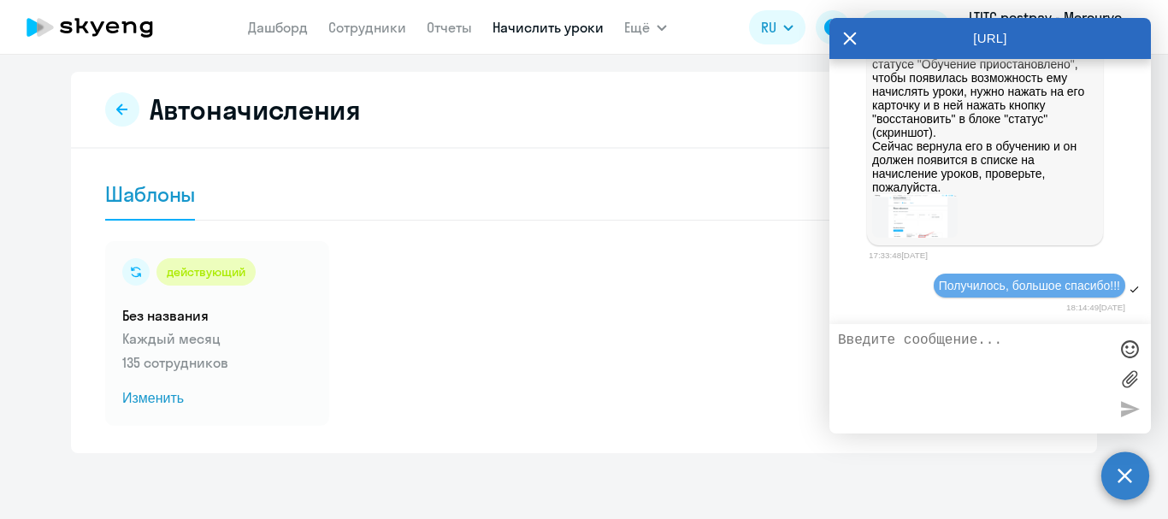
scroll to position [11, 0]
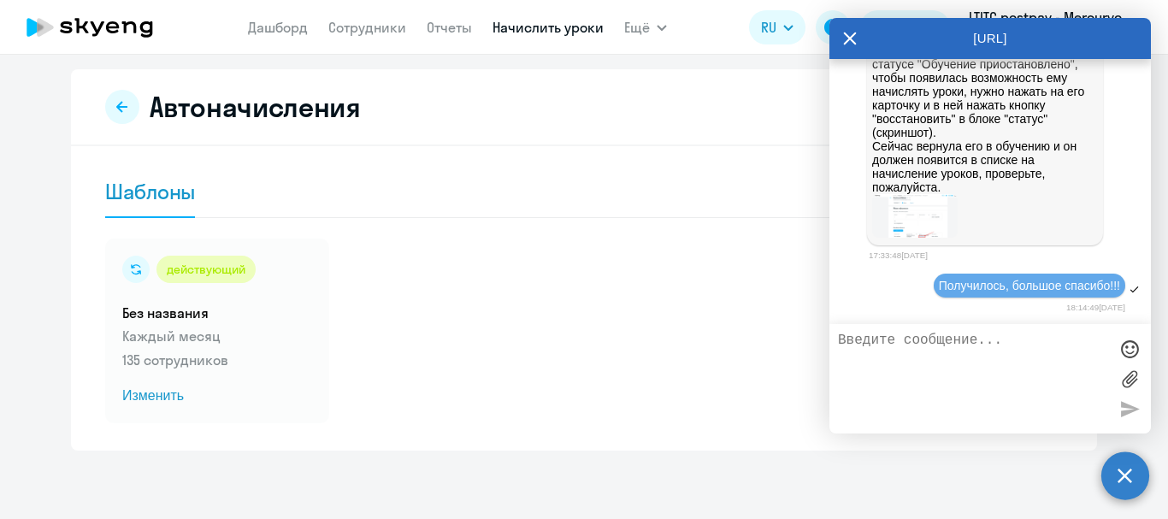
click at [1139, 480] on circle at bounding box center [1125, 475] width 48 height 48
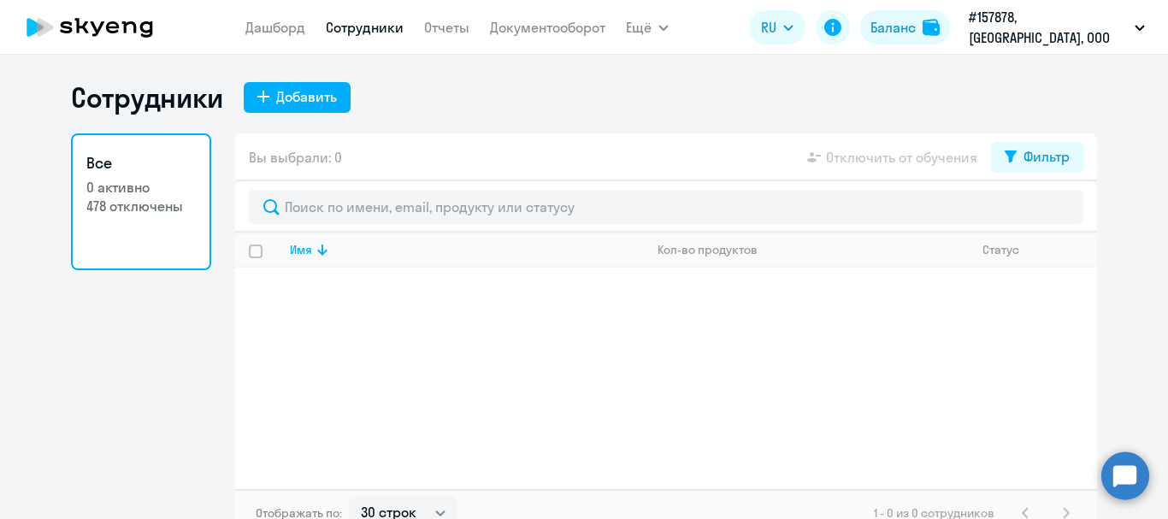
select select "30"
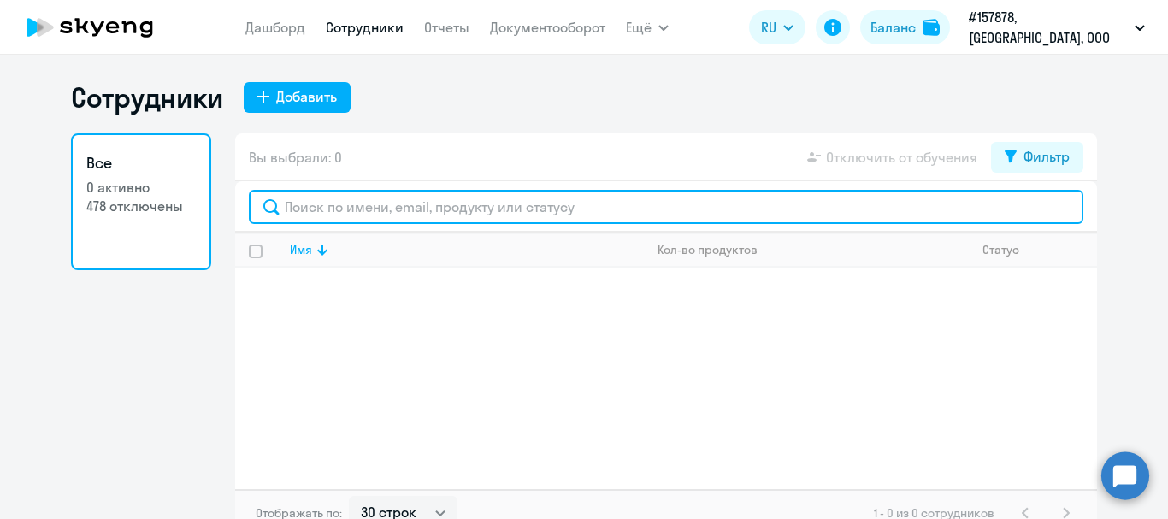
click at [353, 205] on input "text" at bounding box center [666, 207] width 834 height 34
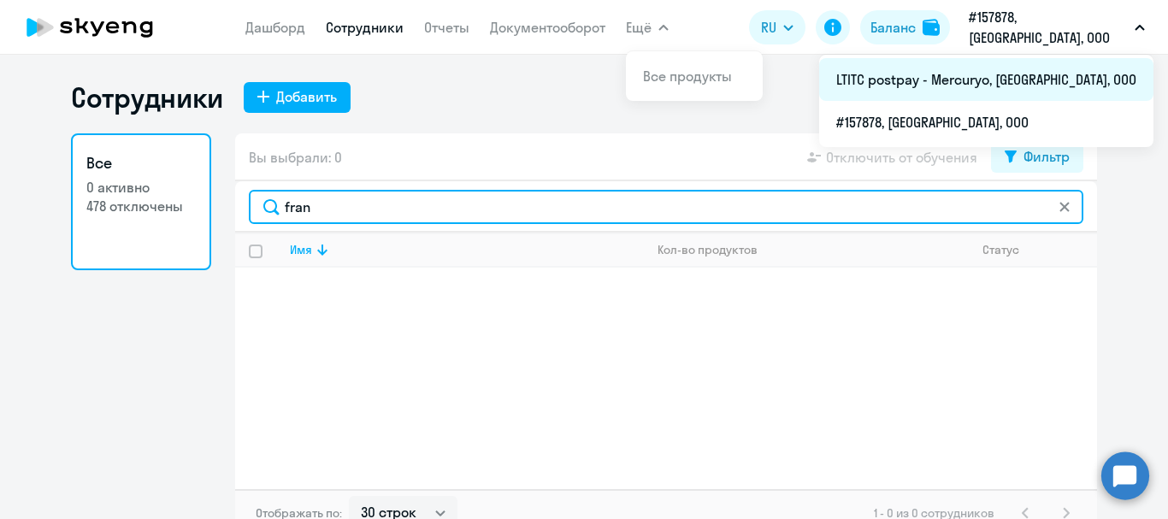
type input "fran"
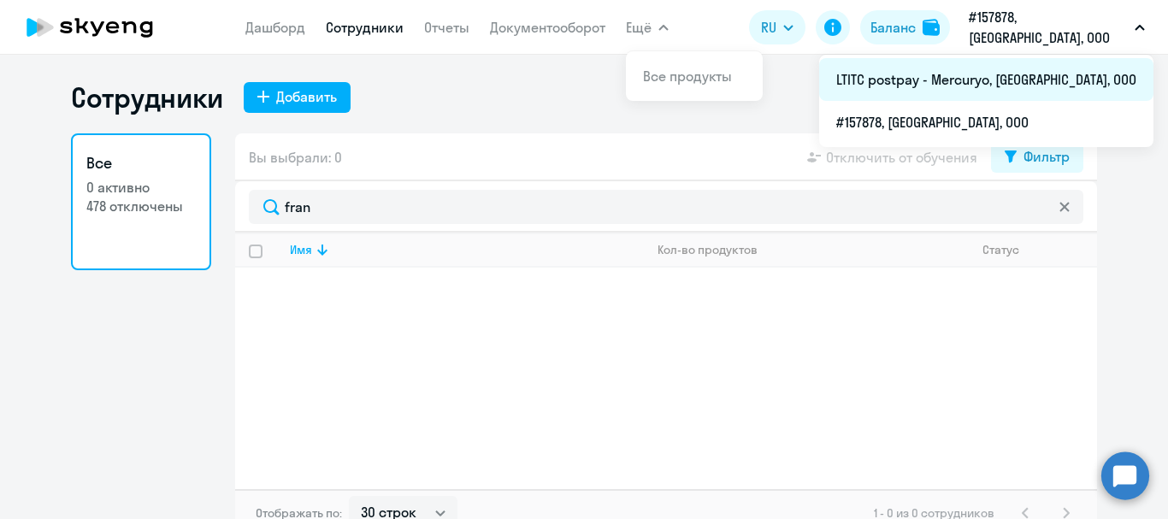
click at [1024, 92] on li "LTITC postpay - Mercuryo, [GEOGRAPHIC_DATA], ООО" at bounding box center [986, 79] width 334 height 43
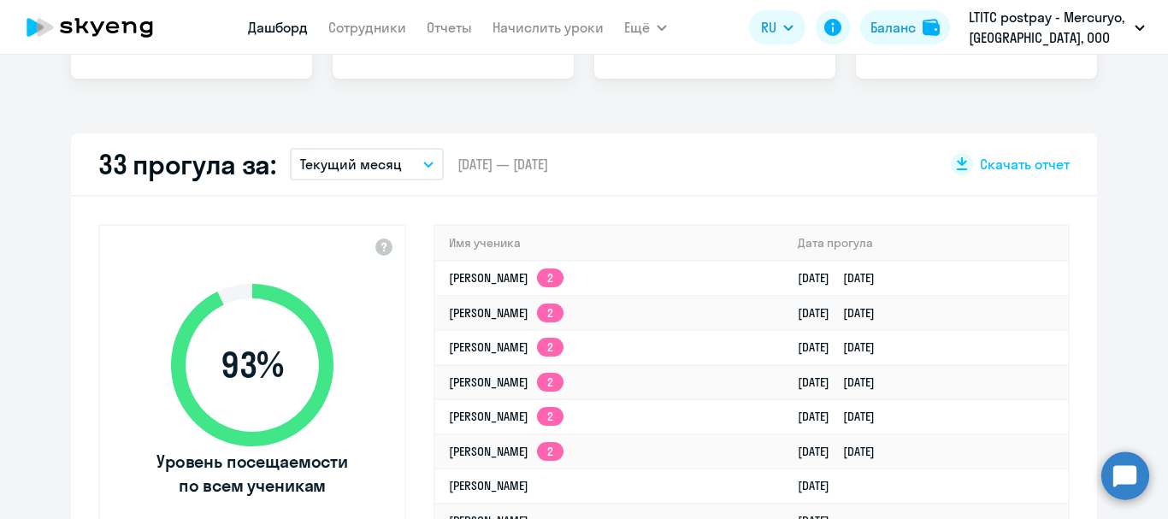
scroll to position [427, 0]
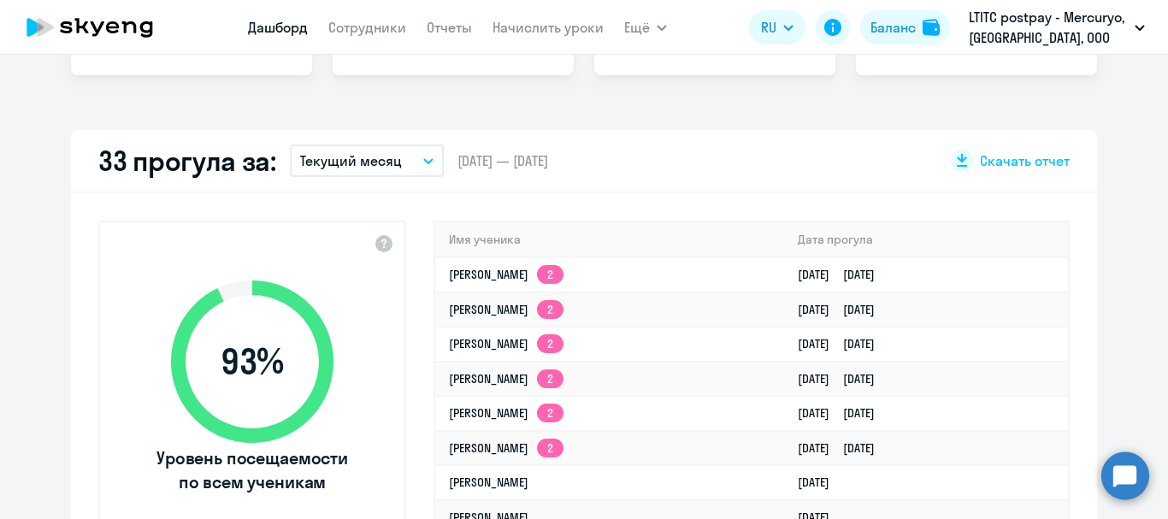
select select "30"
click at [363, 30] on link "Сотрудники" at bounding box center [367, 27] width 78 height 17
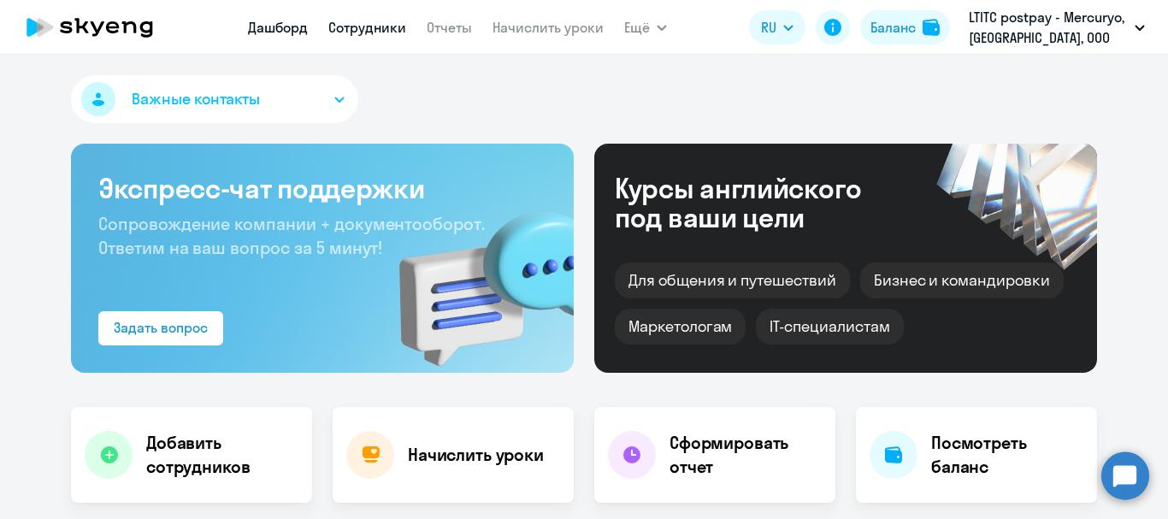
select select "30"
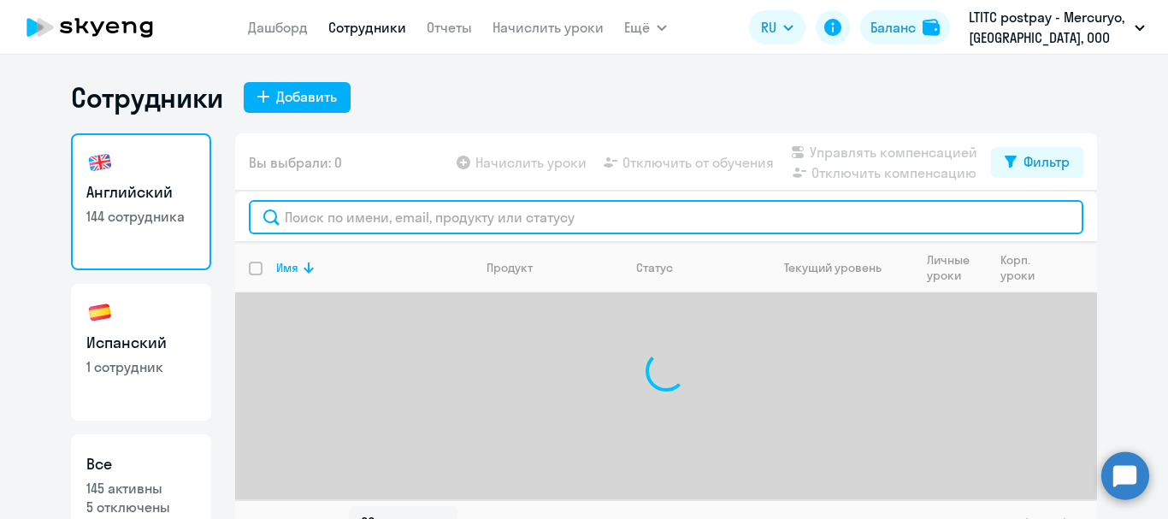
click at [415, 210] on input "text" at bounding box center [666, 217] width 834 height 34
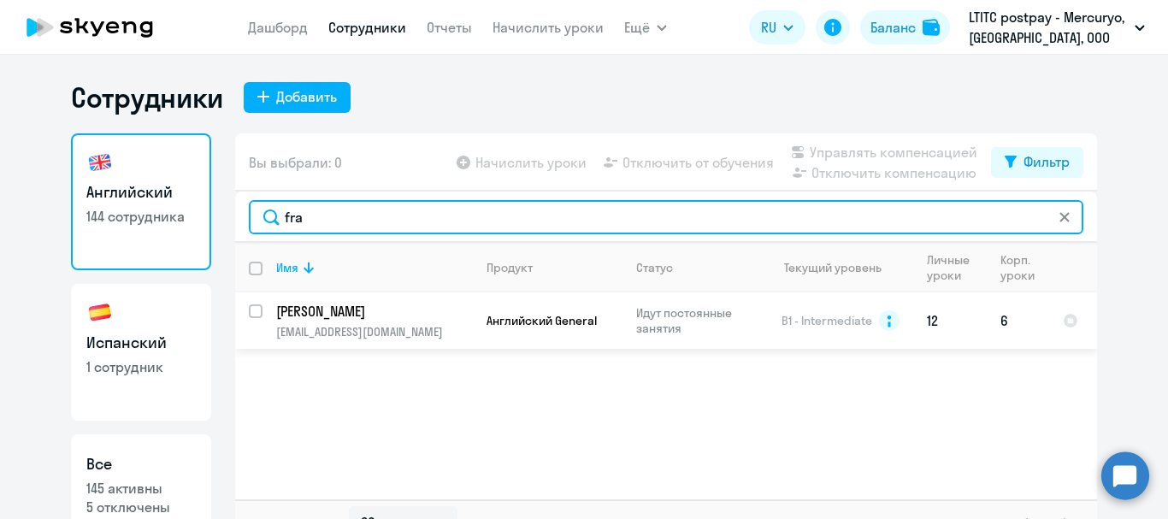
type input "fra"
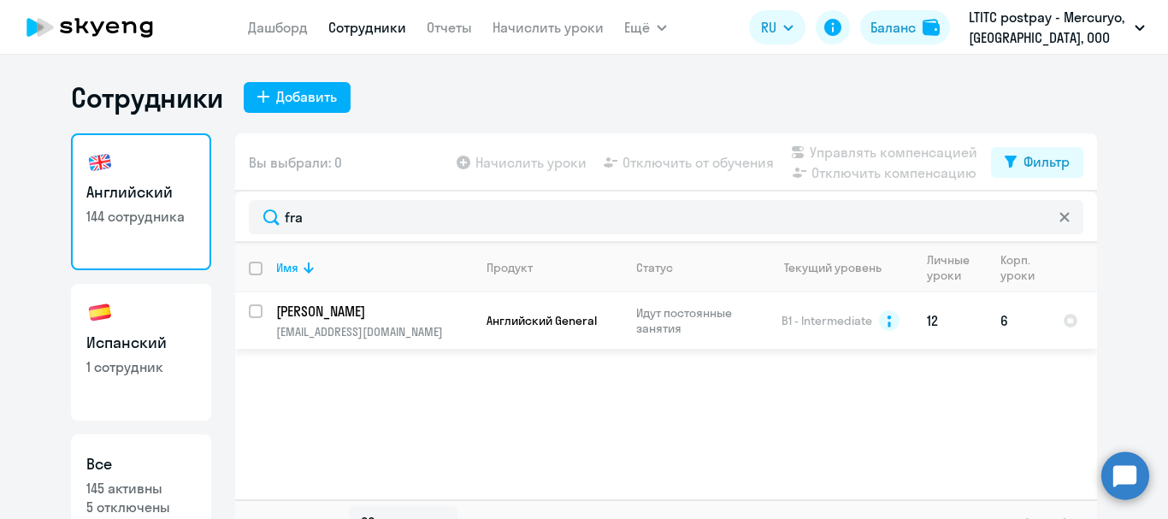
click at [255, 305] on input "select row 10634310" at bounding box center [266, 321] width 34 height 34
checkbox input "true"
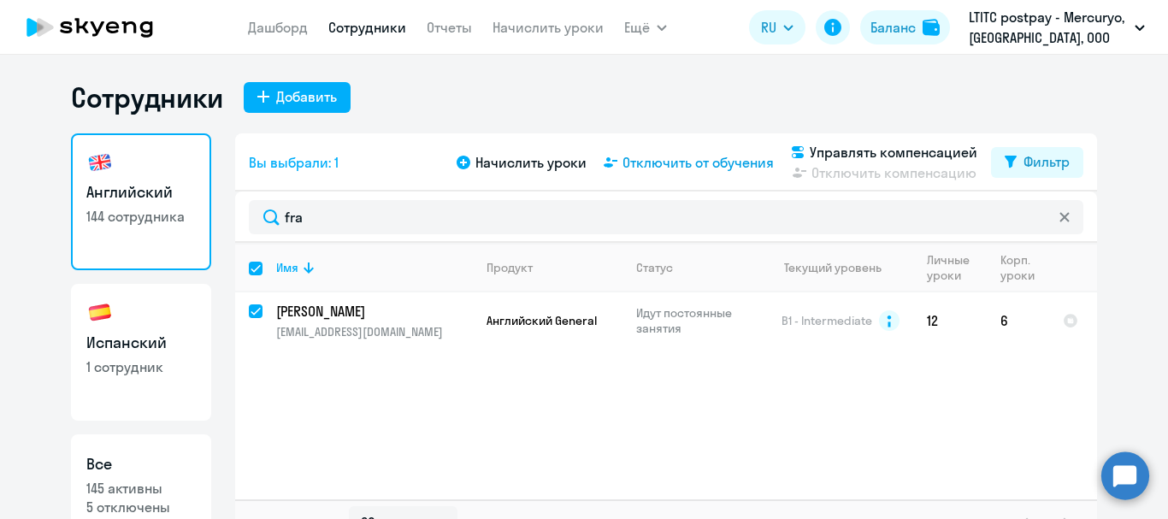
click at [650, 172] on span "Отключить от обучения" at bounding box center [697, 162] width 151 height 21
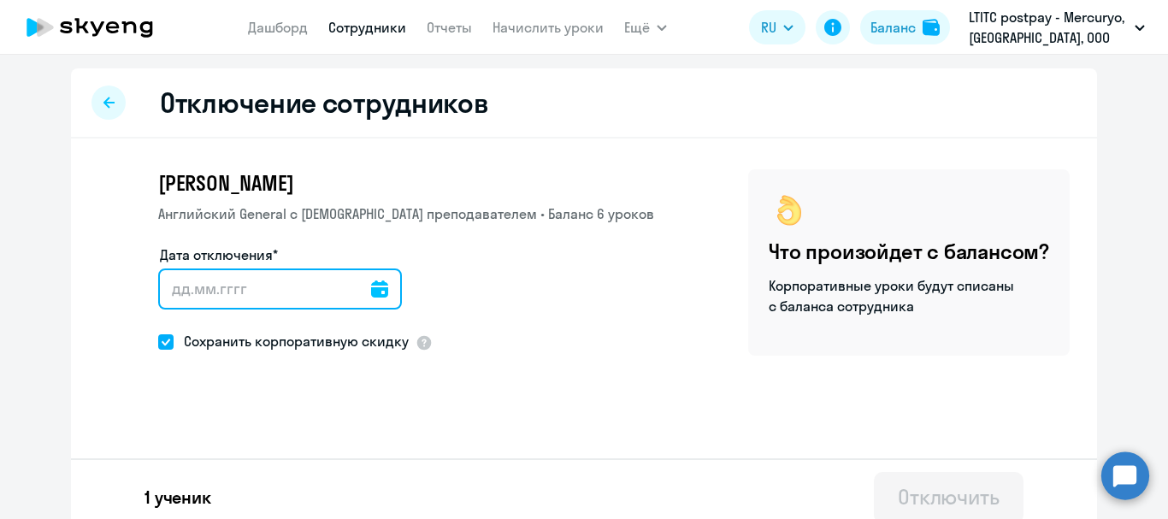
click at [353, 290] on input "Дата отключения*" at bounding box center [280, 288] width 244 height 41
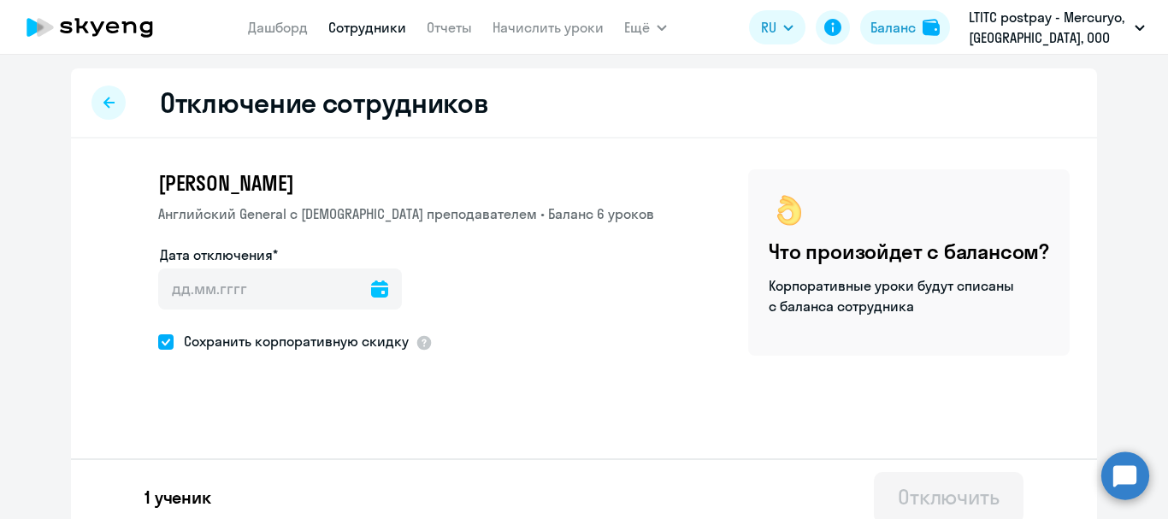
click at [371, 290] on icon at bounding box center [379, 288] width 17 height 17
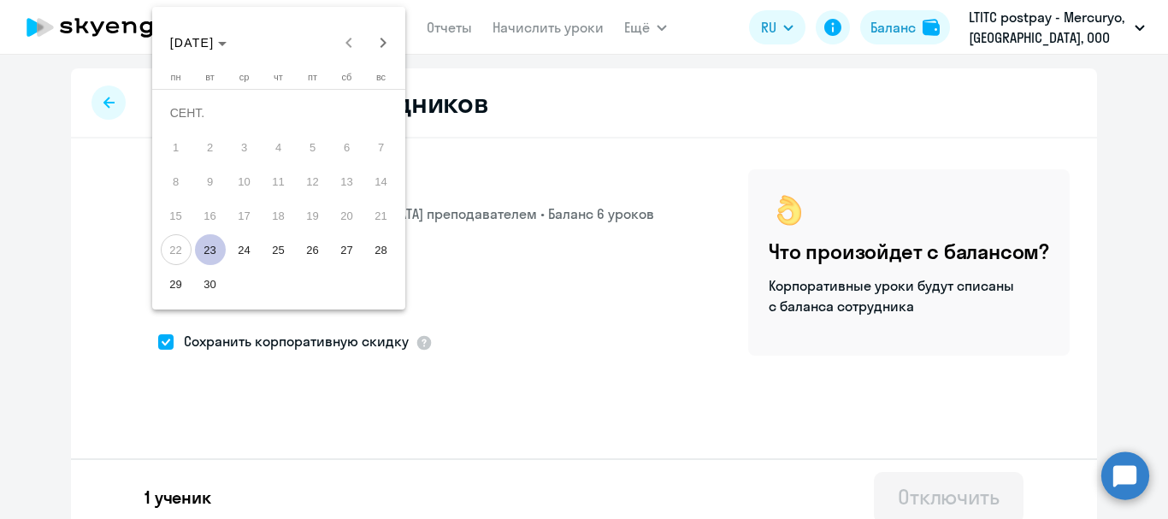
click at [224, 283] on span "30" at bounding box center [210, 283] width 31 height 31
type input "30.09.2025"
type input "30.9.2025"
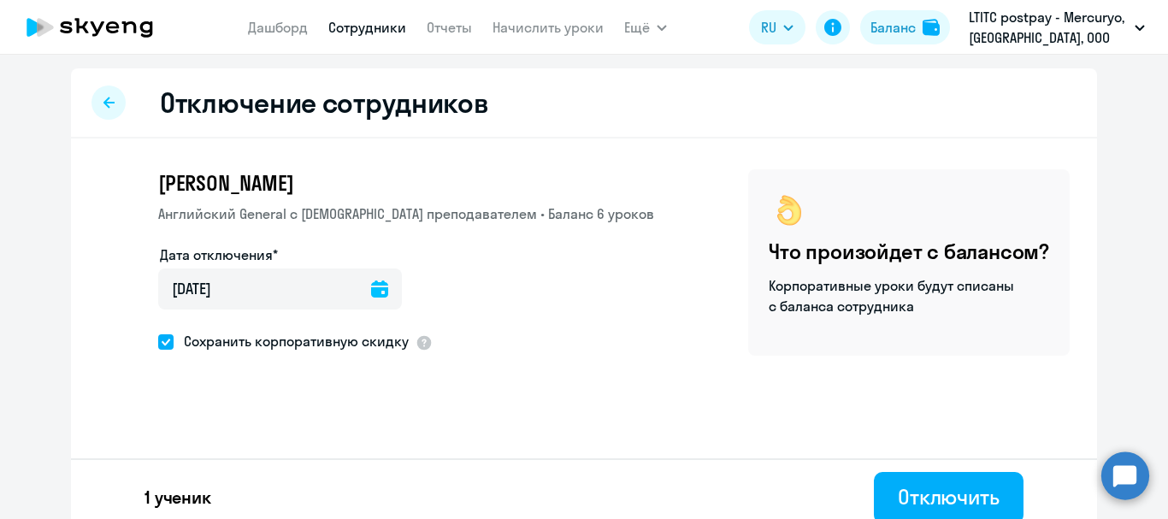
scroll to position [16, 0]
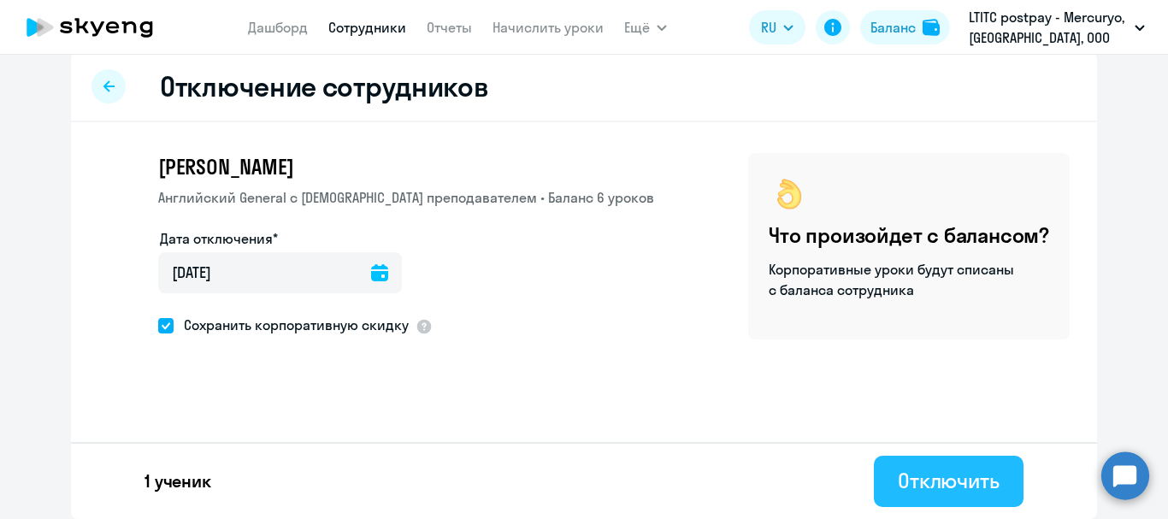
click at [903, 486] on div "Отключить" at bounding box center [949, 480] width 102 height 27
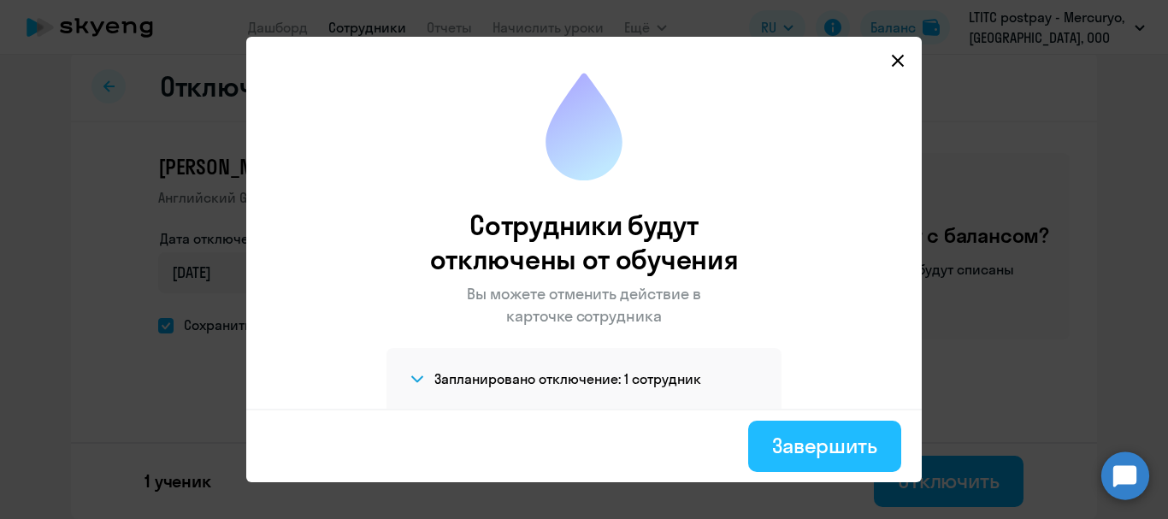
click at [817, 442] on div "Завершить" at bounding box center [824, 445] width 105 height 27
select select "30"
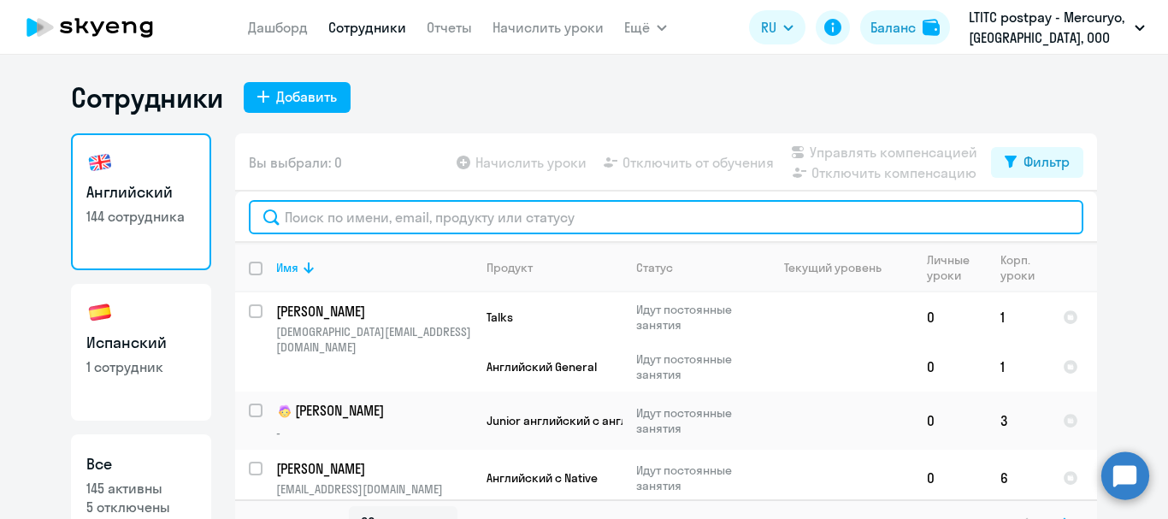
click at [437, 203] on input "text" at bounding box center [666, 217] width 834 height 34
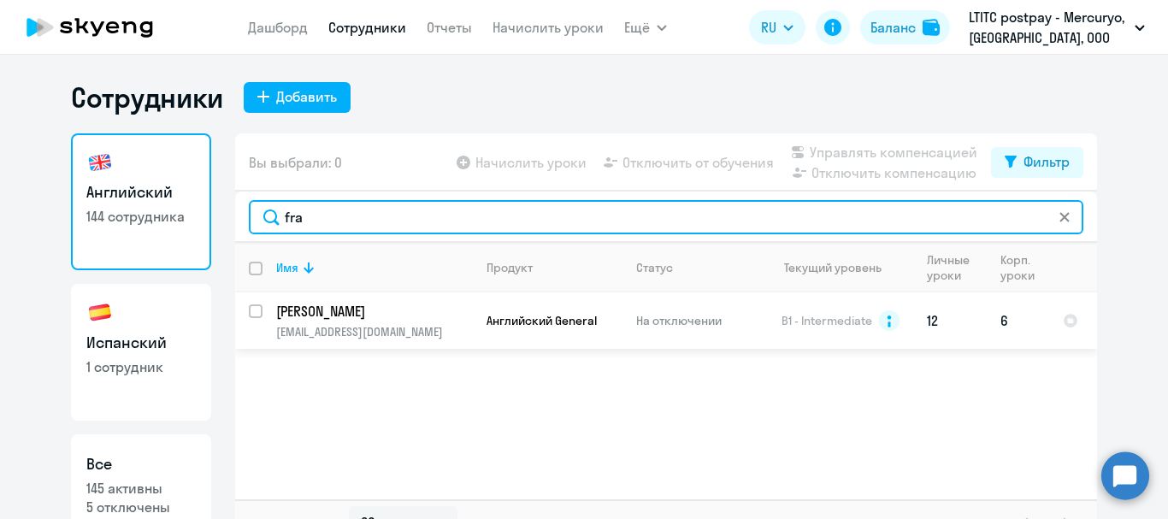
type input "fra"
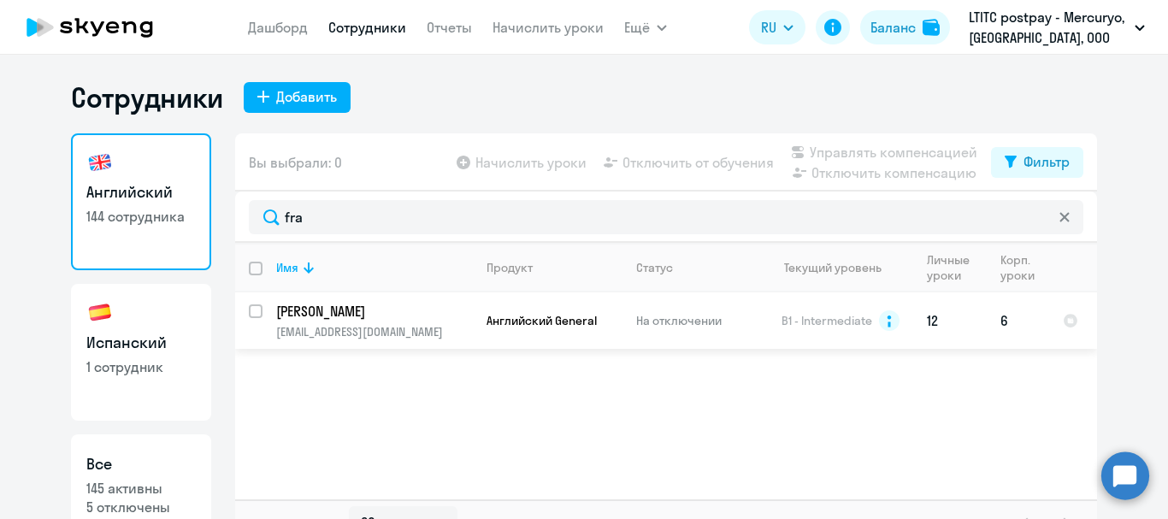
click at [391, 311] on p "[PERSON_NAME]" at bounding box center [372, 311] width 193 height 19
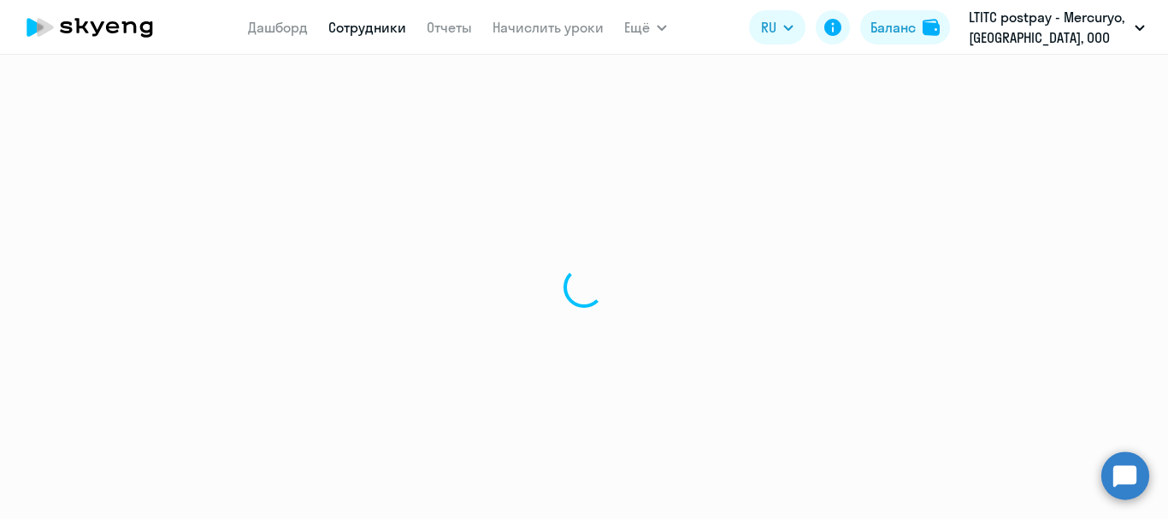
select select "english"
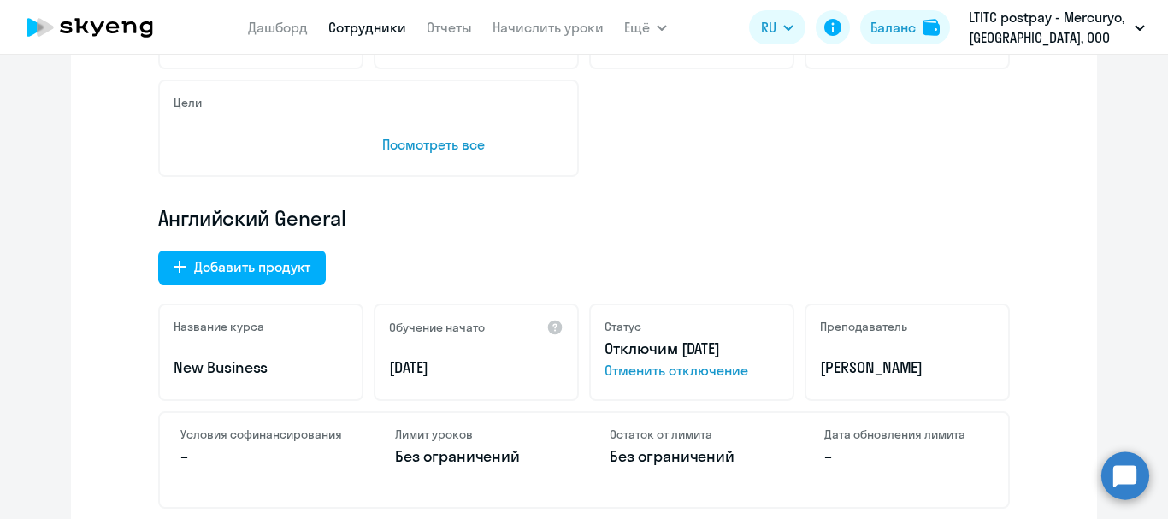
scroll to position [427, 0]
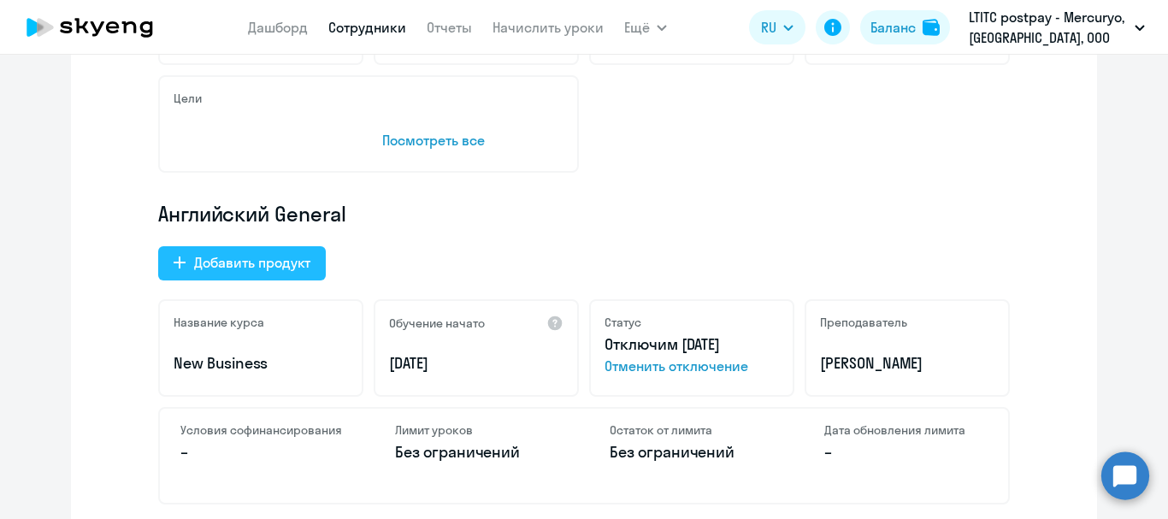
click at [244, 268] on div "Добавить продукт" at bounding box center [252, 262] width 116 height 21
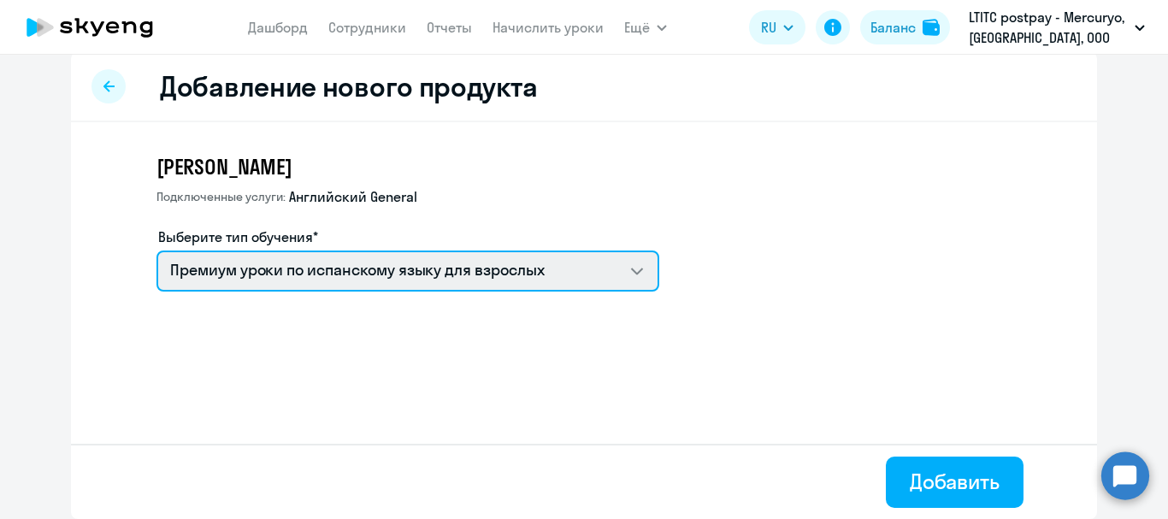
click at [272, 274] on select "Премиум уроки по испанскому языку для взрослых Talks 15 минутные разговоры на а…" at bounding box center [407, 270] width 503 height 41
select select "english_adult_native_speaker"
click at [156, 250] on select "Премиум уроки по испанскому языку для взрослых Talks 15 минутные разговоры на а…" at bounding box center [407, 270] width 503 height 41
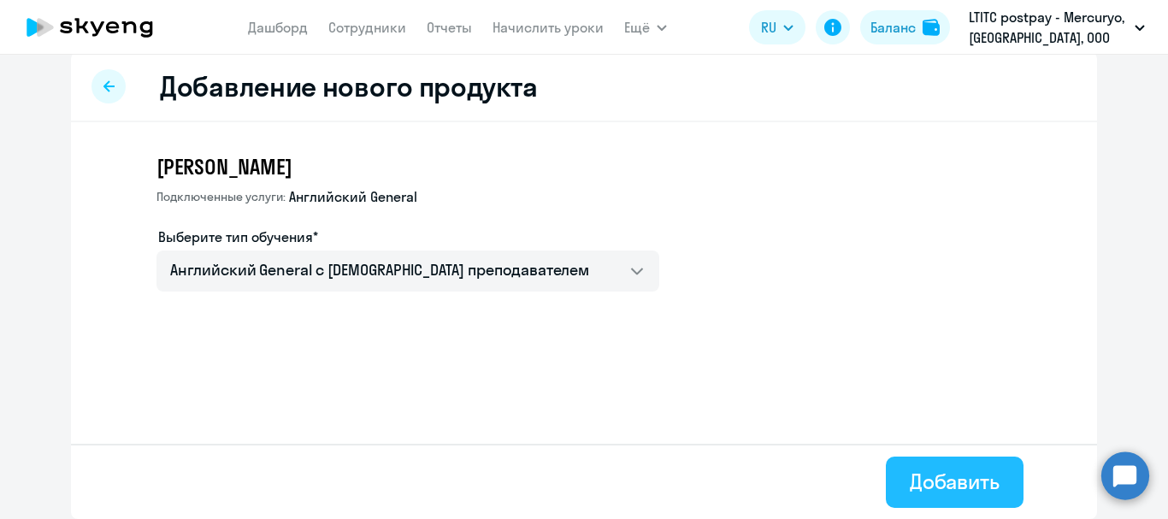
click at [916, 481] on div "Добавить" at bounding box center [954, 481] width 90 height 27
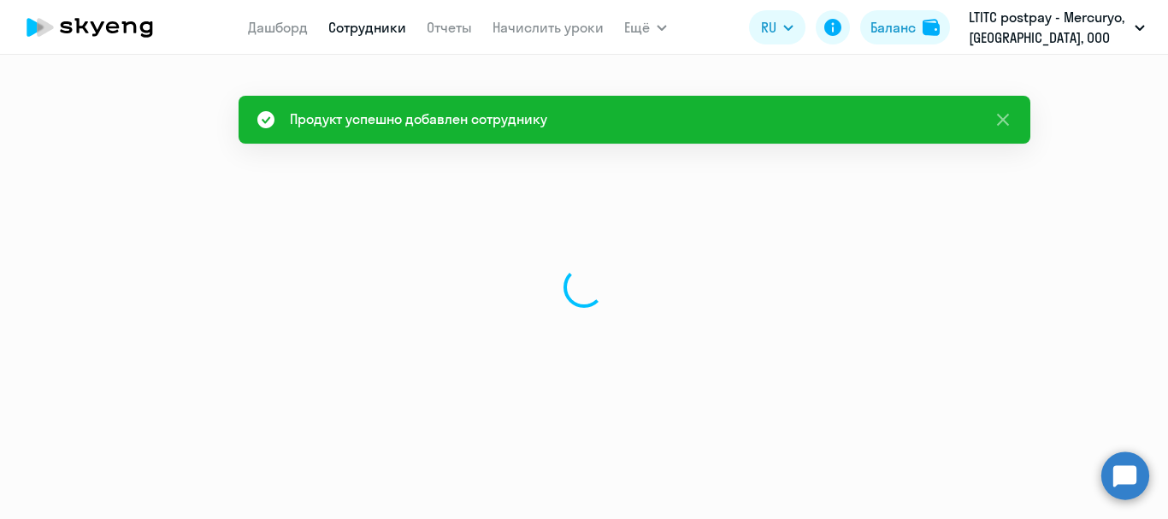
select select "english"
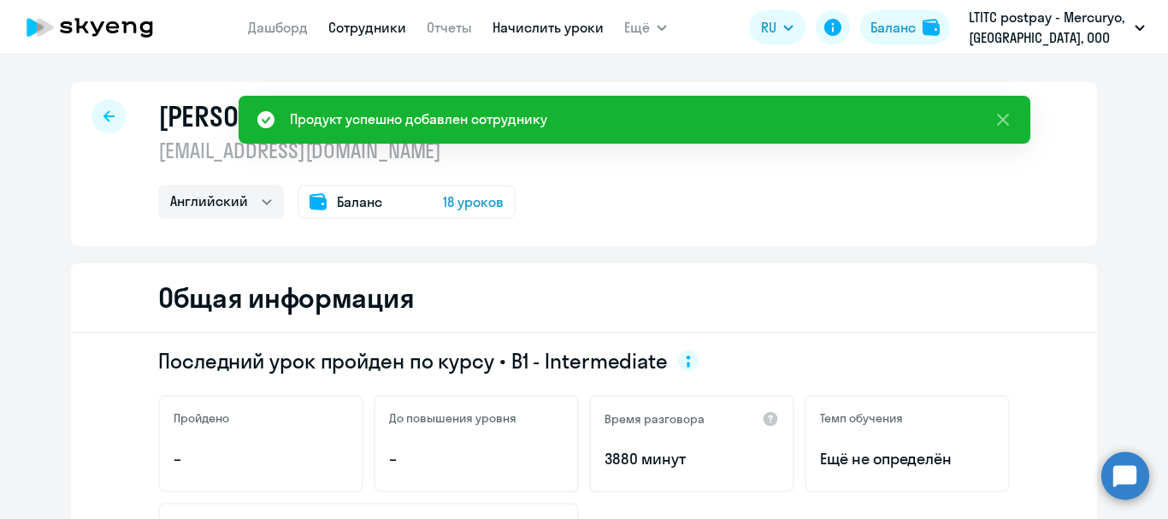
click at [573, 22] on link "Начислить уроки" at bounding box center [547, 27] width 111 height 17
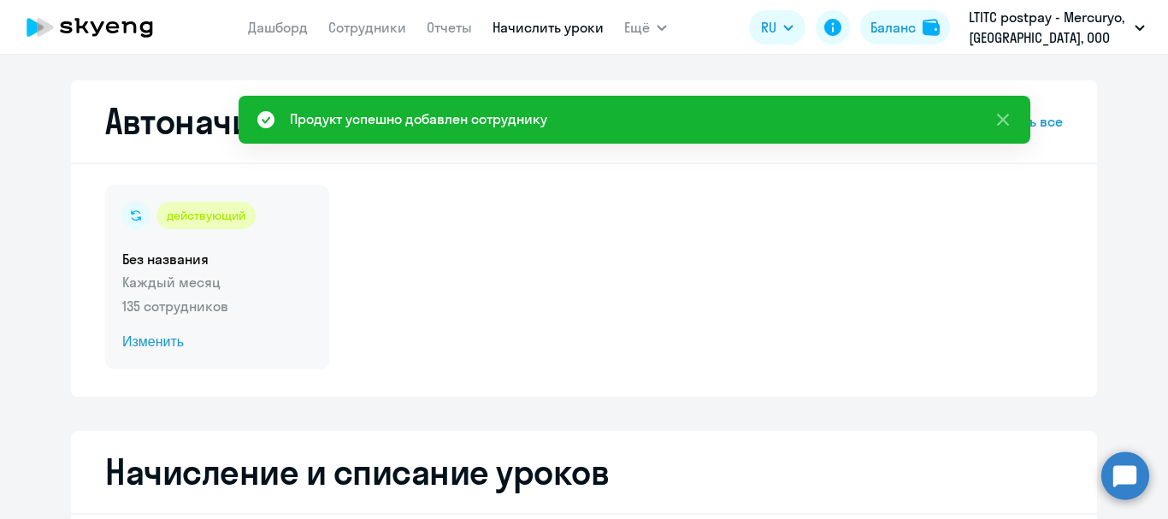
select select "10"
click at [165, 336] on span "Изменить" at bounding box center [217, 342] width 190 height 21
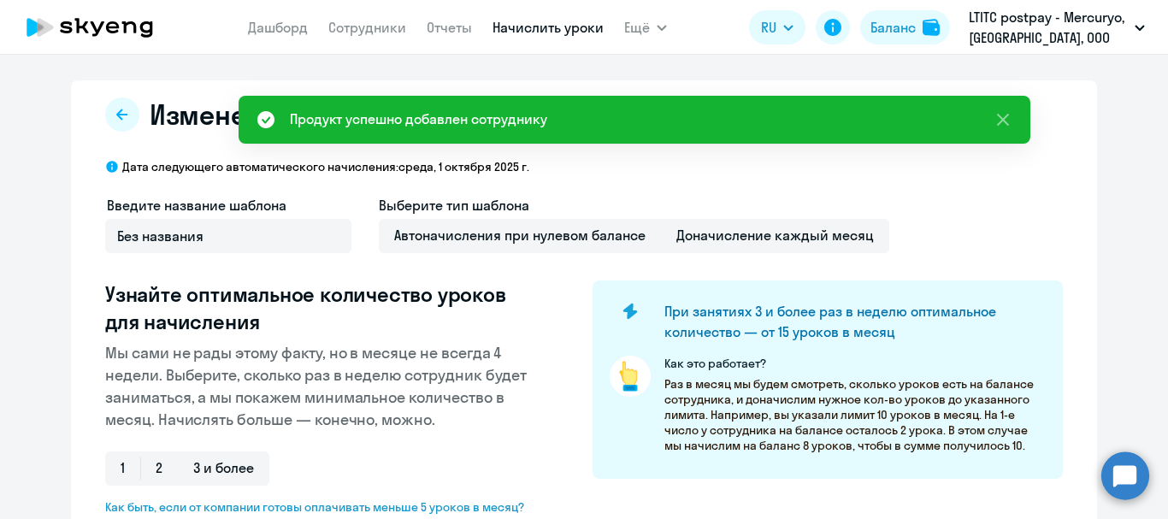
select select "10"
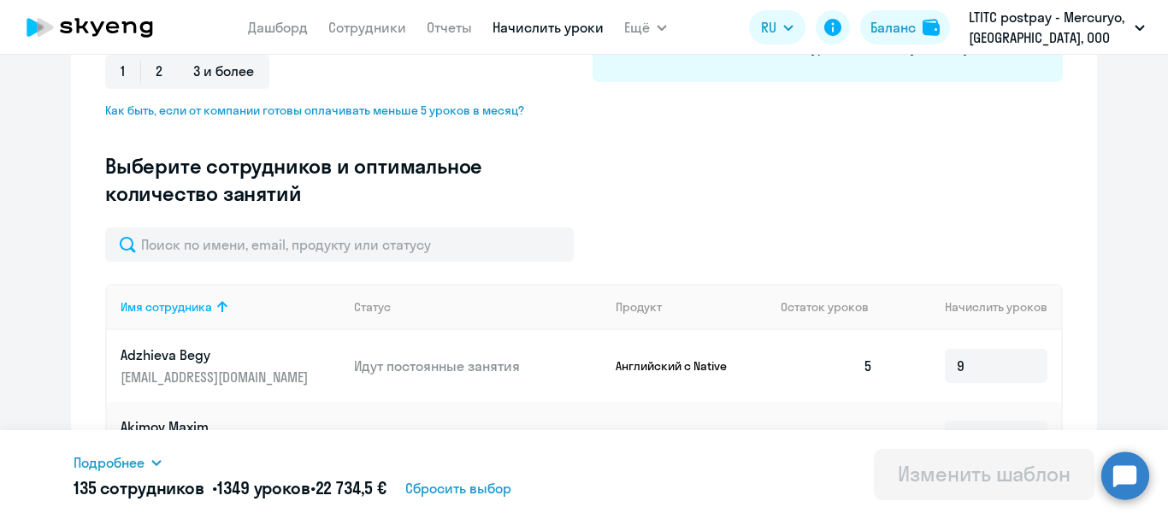
scroll to position [427, 0]
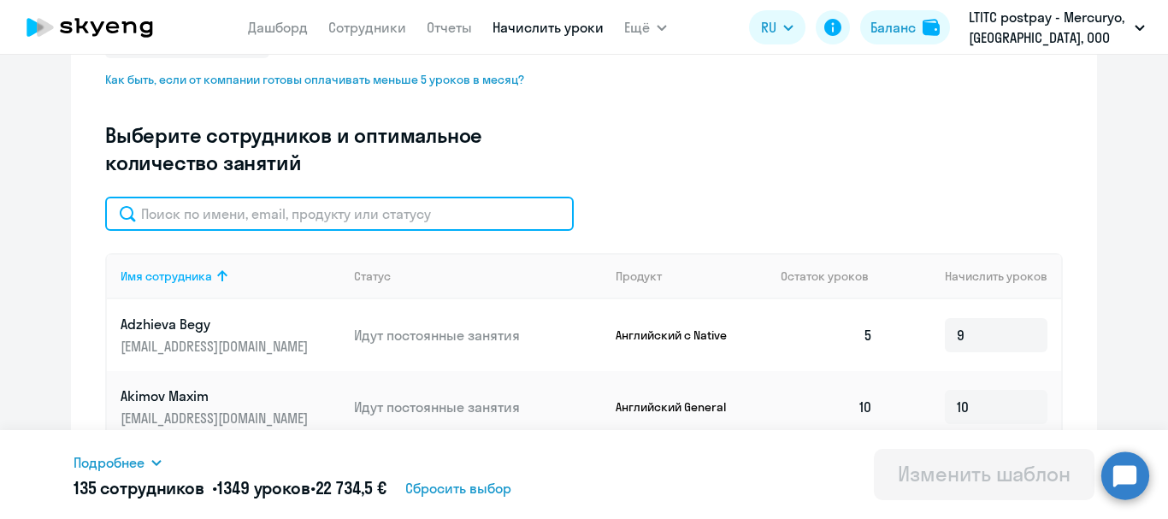
click at [239, 223] on input "text" at bounding box center [339, 214] width 468 height 34
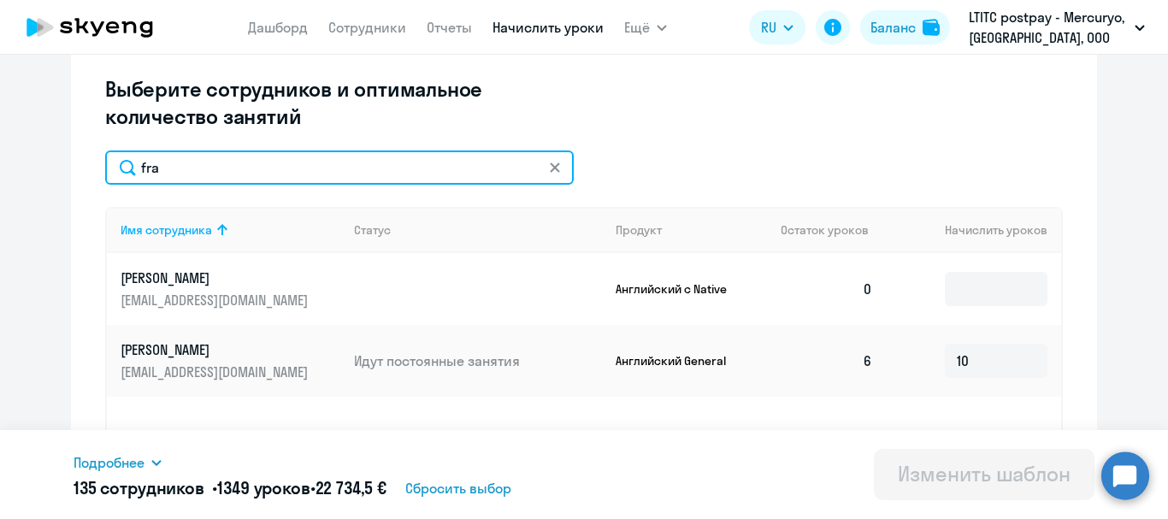
scroll to position [513, 0]
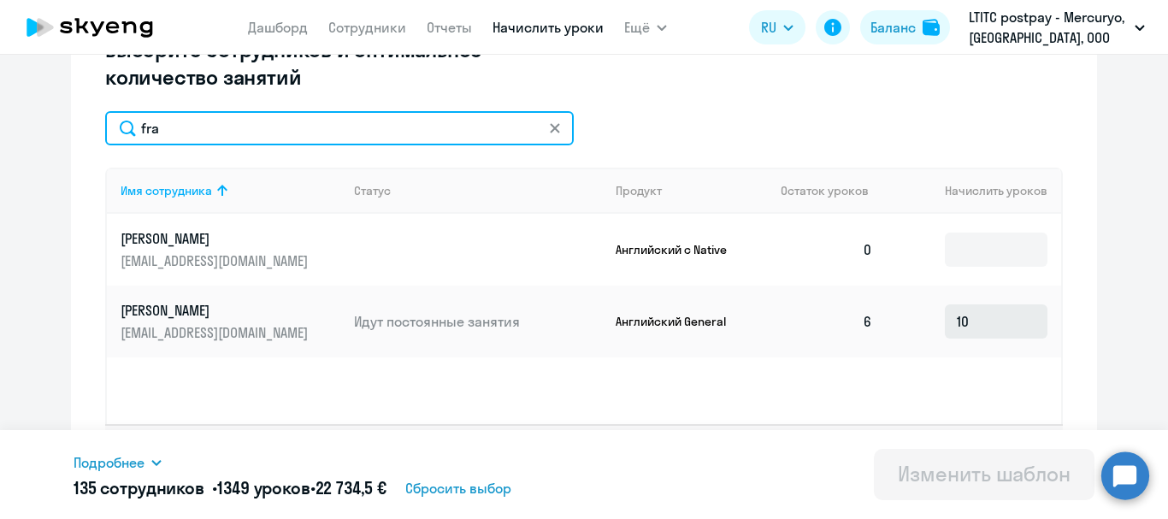
type input "fra"
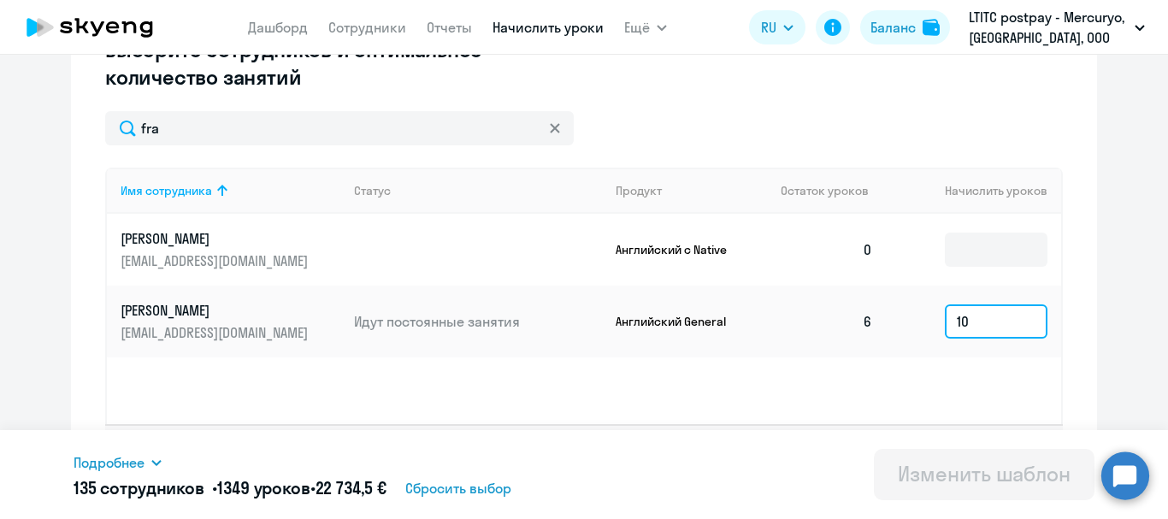
drag, startPoint x: 987, startPoint y: 330, endPoint x: 891, endPoint y: 334, distance: 96.7
click at [890, 334] on td "10" at bounding box center [973, 321] width 174 height 72
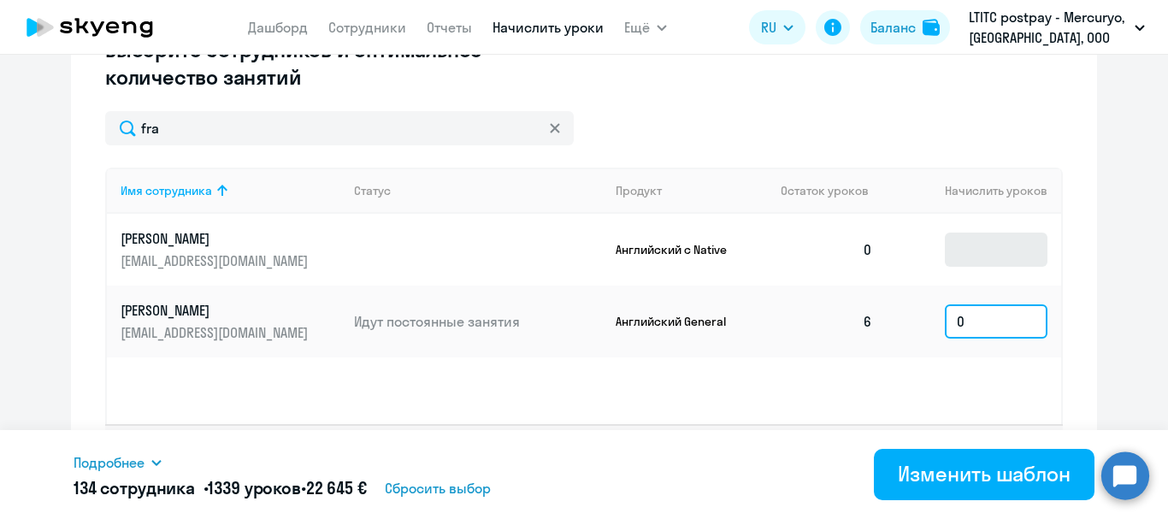
type input "0"
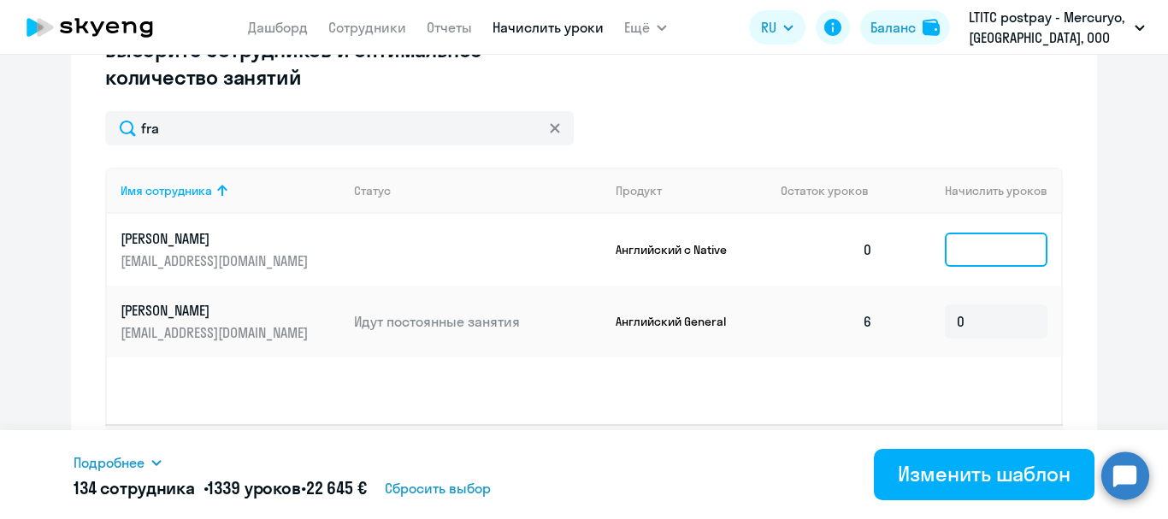
click at [963, 248] on input at bounding box center [996, 249] width 103 height 34
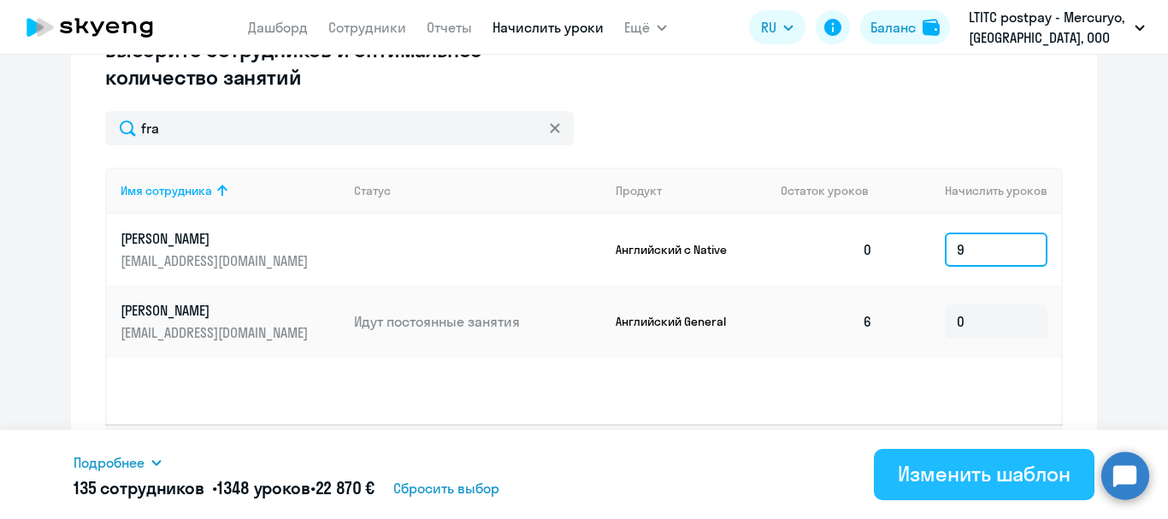
type input "9"
click at [1035, 469] on div "Изменить шаблон" at bounding box center [984, 473] width 173 height 27
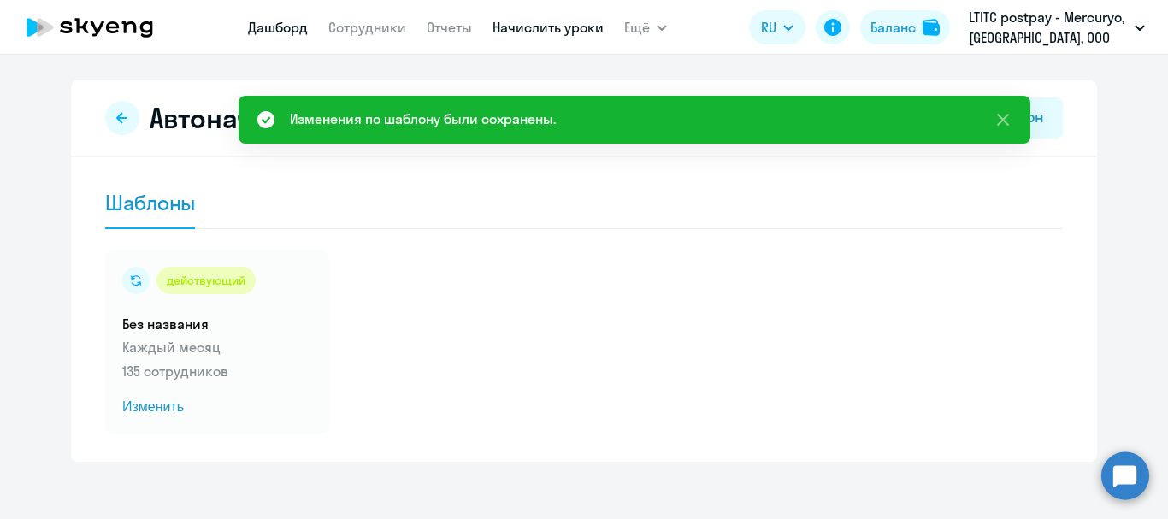
click at [290, 24] on link "Дашборд" at bounding box center [278, 27] width 60 height 17
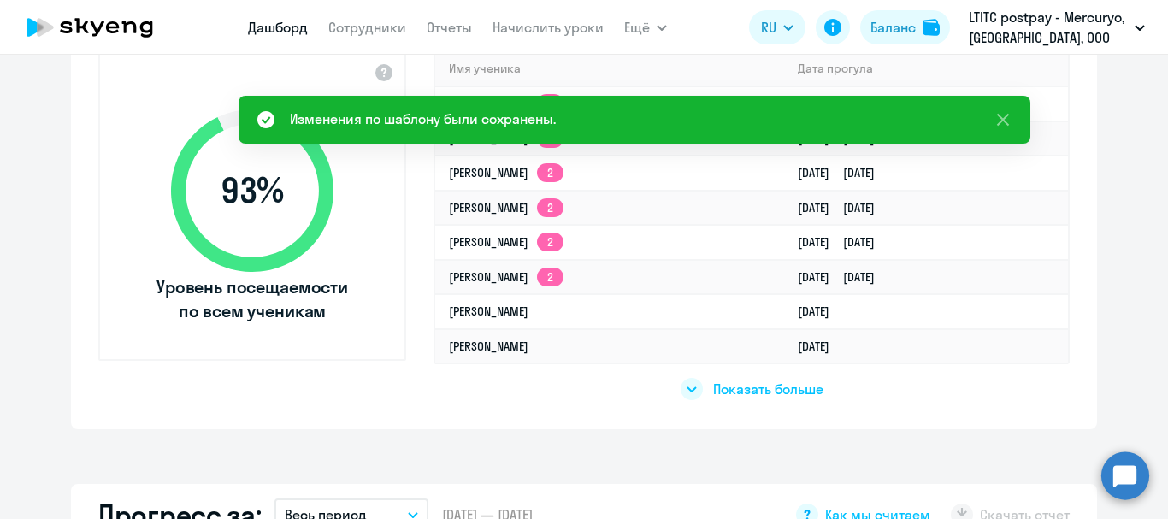
select select "30"
